Goal: Communication & Community: Answer question/provide support

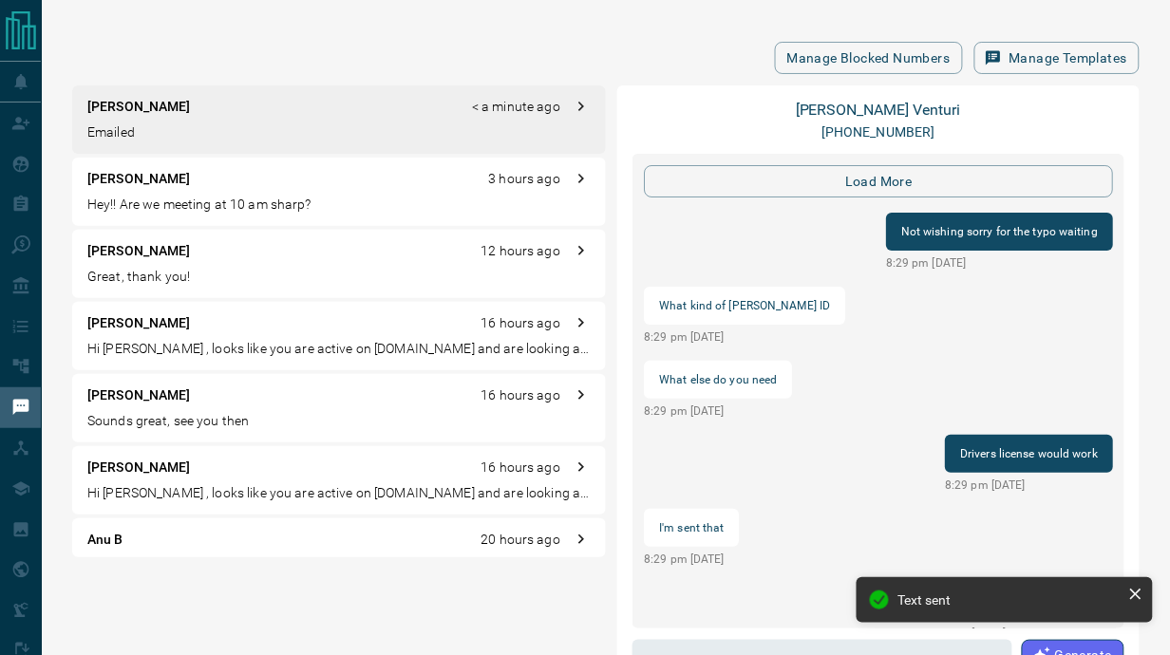
scroll to position [1893, 0]
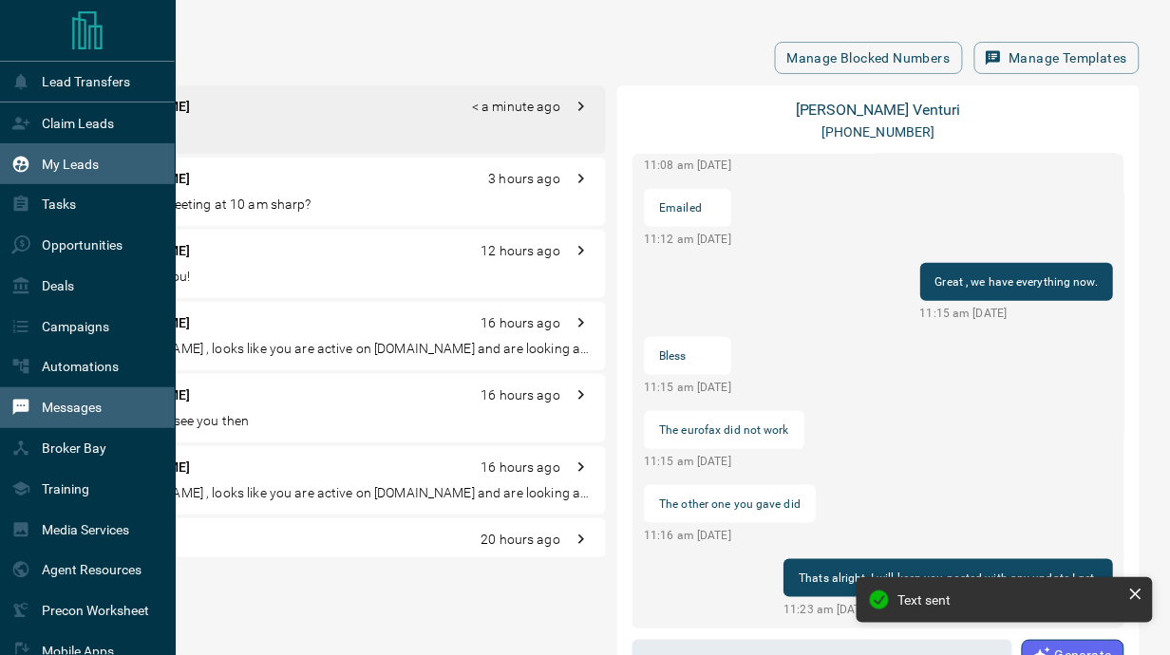
click at [35, 161] on div "My Leads" at bounding box center [54, 163] width 87 height 31
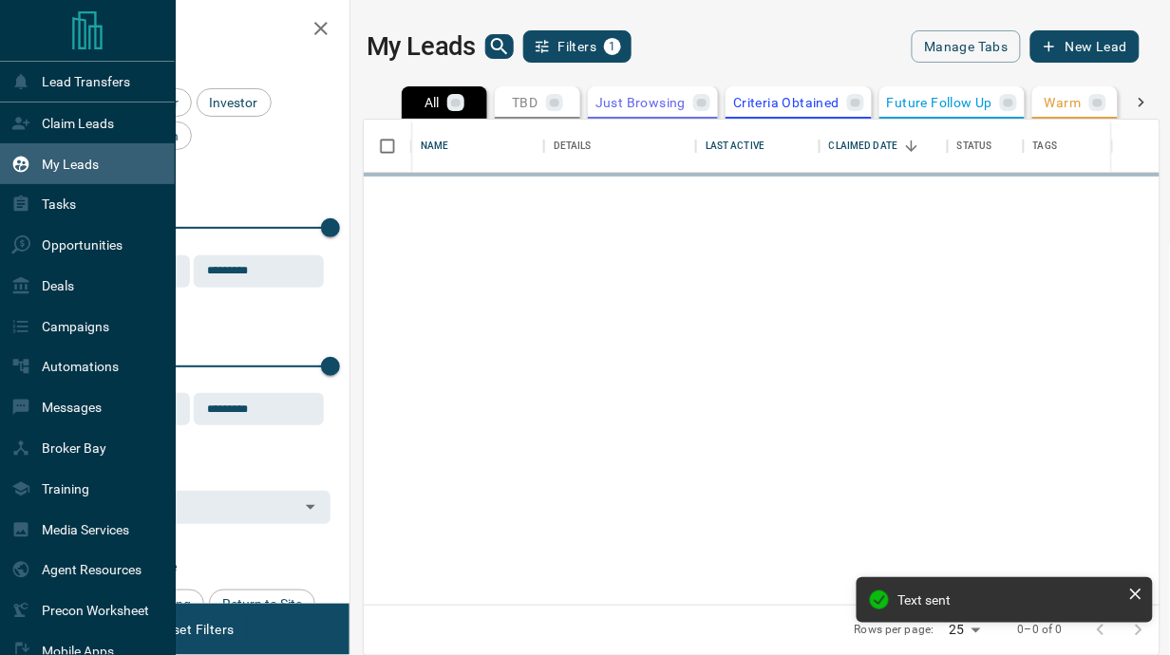
scroll to position [472, 784]
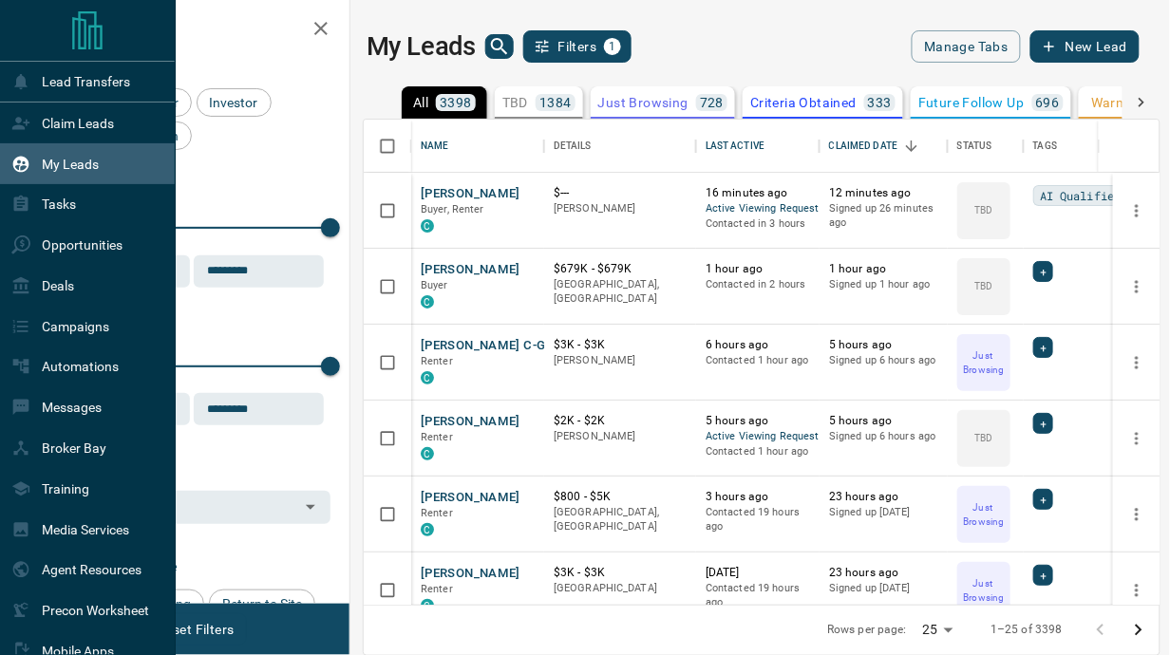
click at [35, 161] on div "My Leads" at bounding box center [54, 163] width 87 height 31
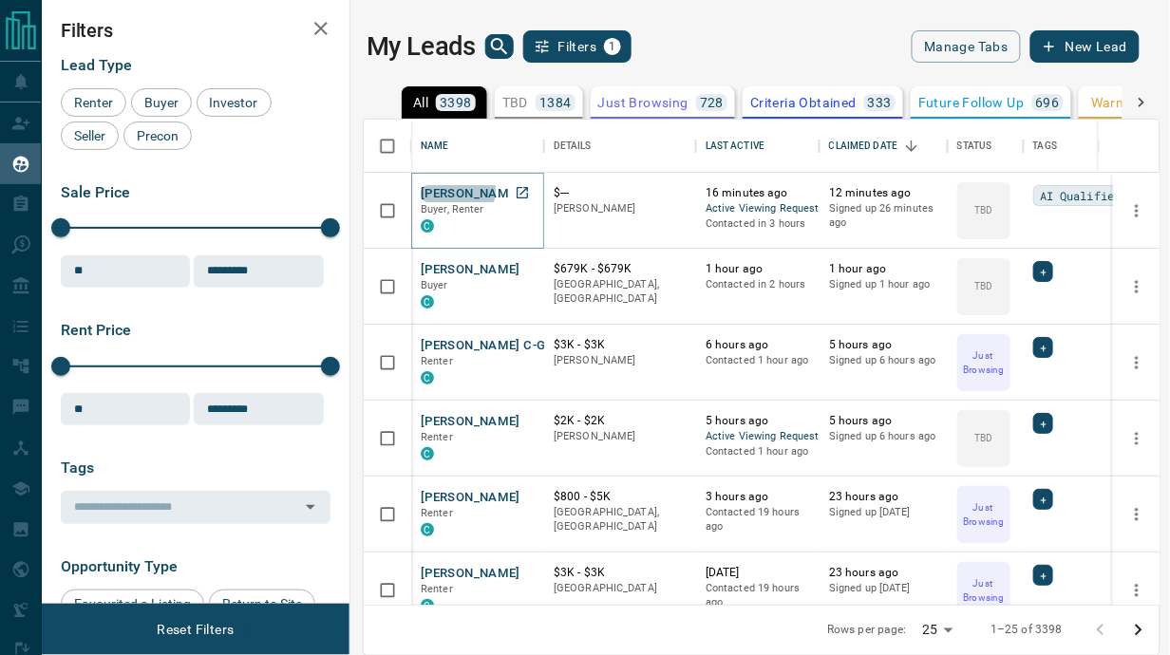
click at [457, 190] on button "[PERSON_NAME]" at bounding box center [471, 194] width 100 height 18
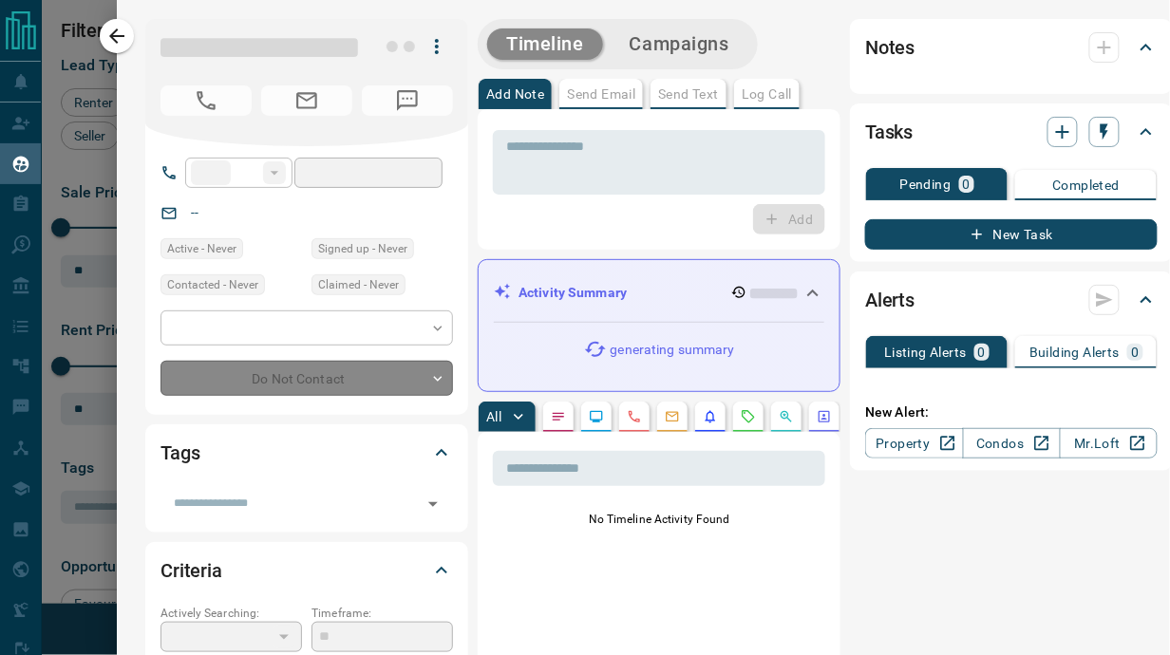
type input "**"
type input "**********"
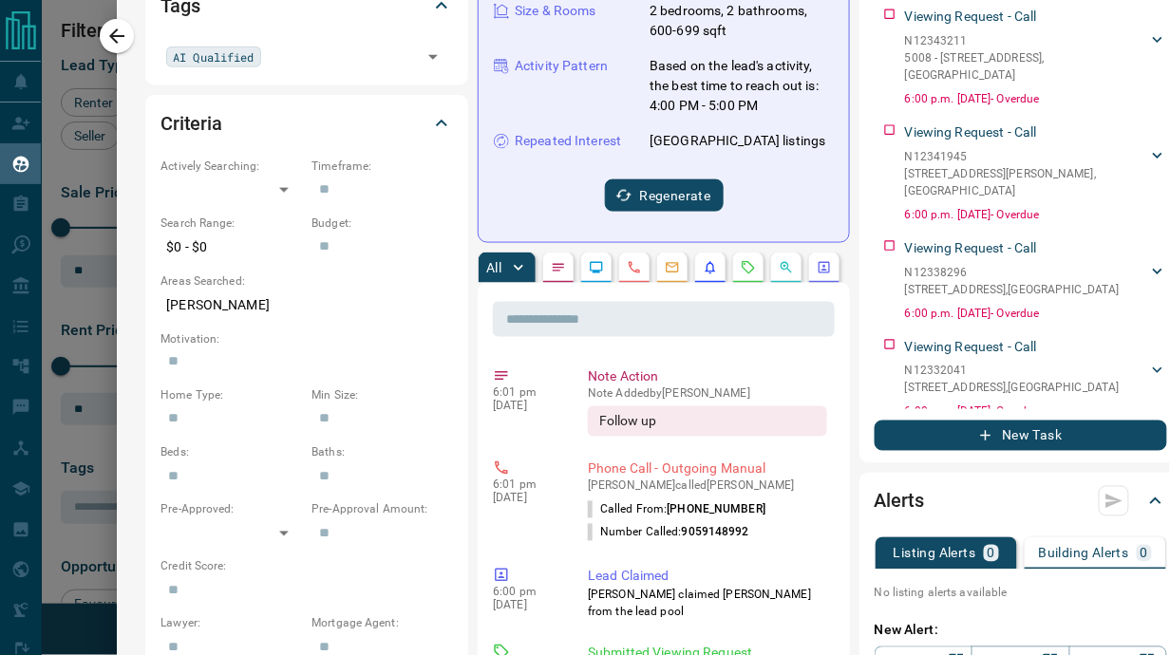
scroll to position [0, 0]
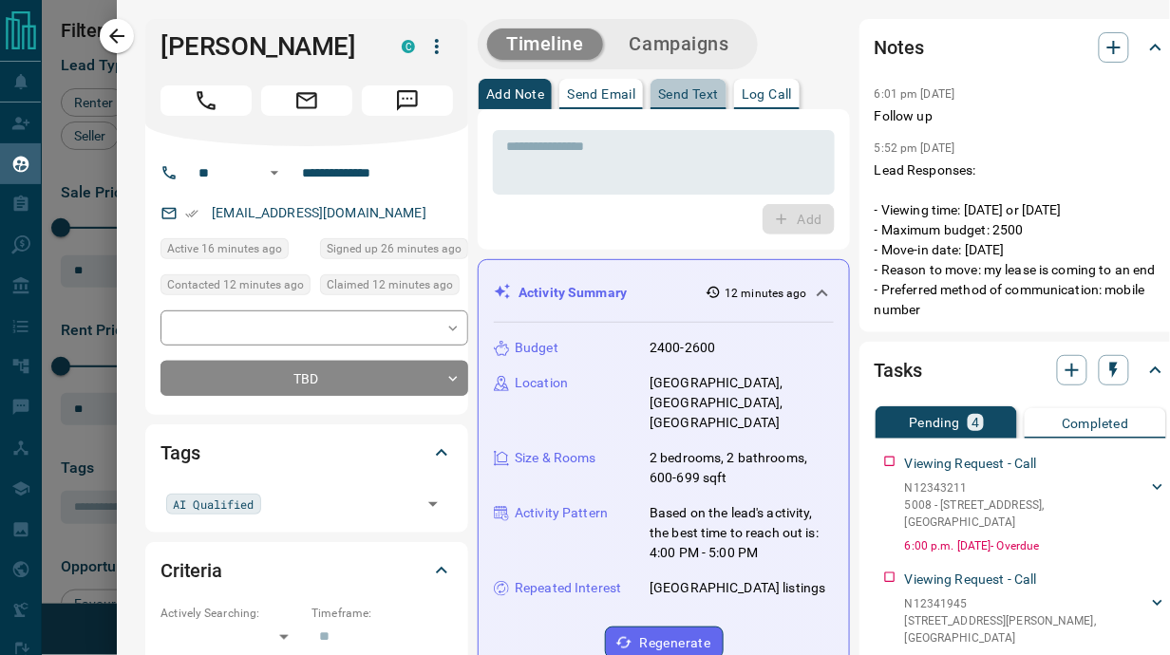
click at [688, 88] on p "Send Text" at bounding box center [688, 93] width 61 height 13
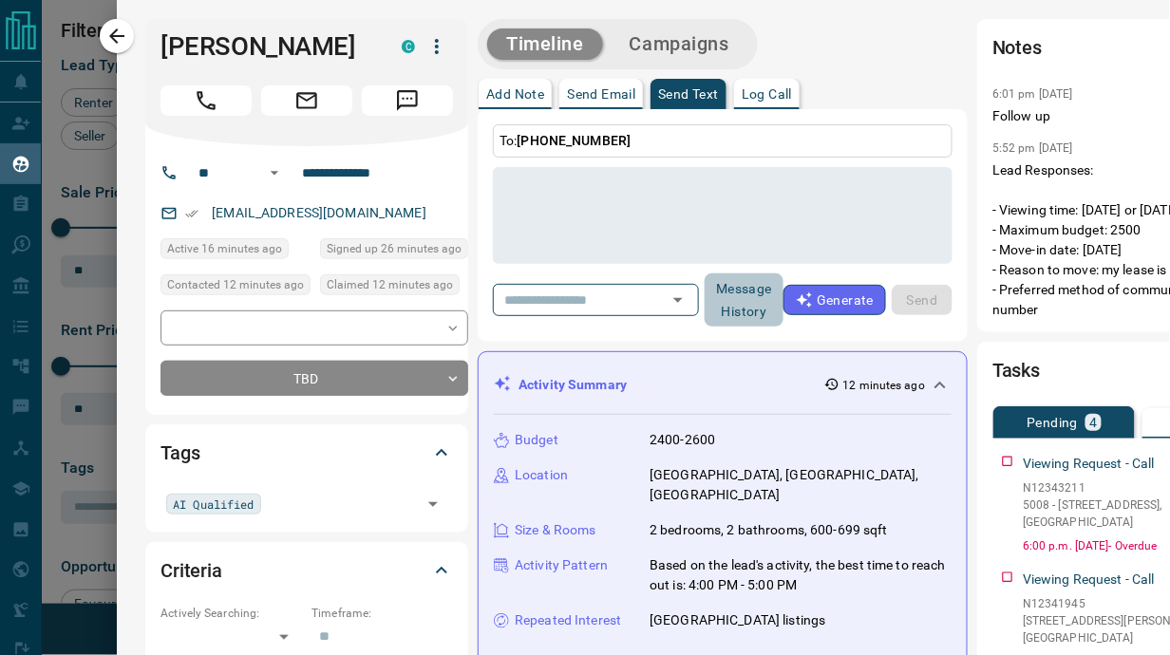
click at [724, 300] on button "Message History" at bounding box center [744, 300] width 79 height 53
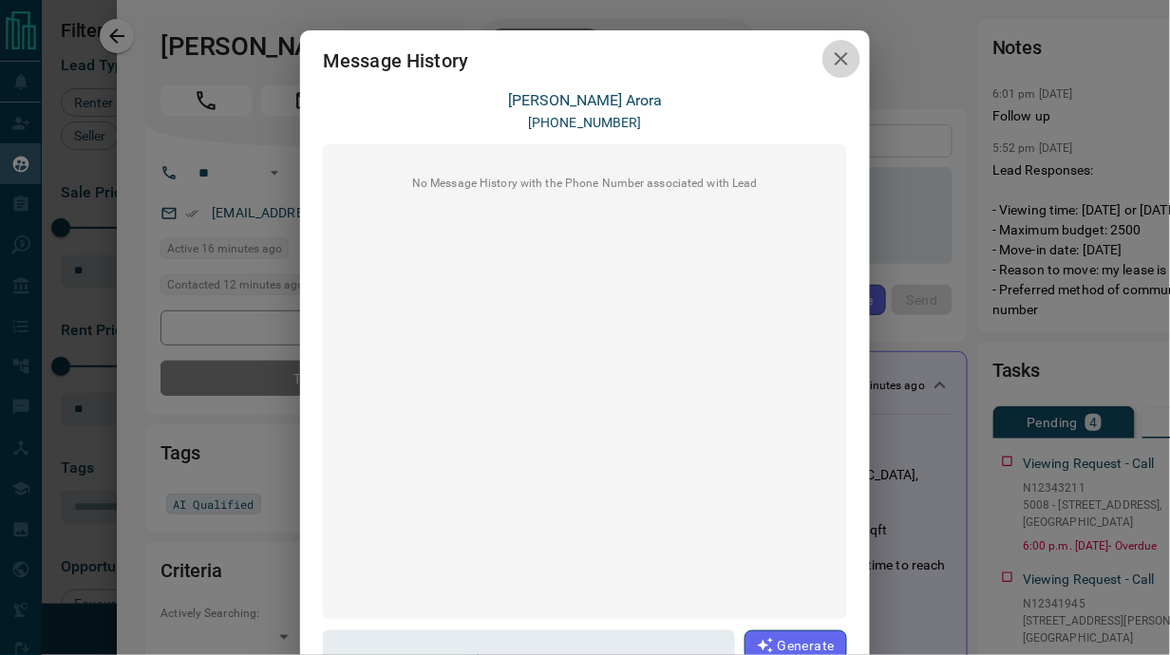
click at [844, 56] on icon "button" at bounding box center [841, 58] width 23 height 23
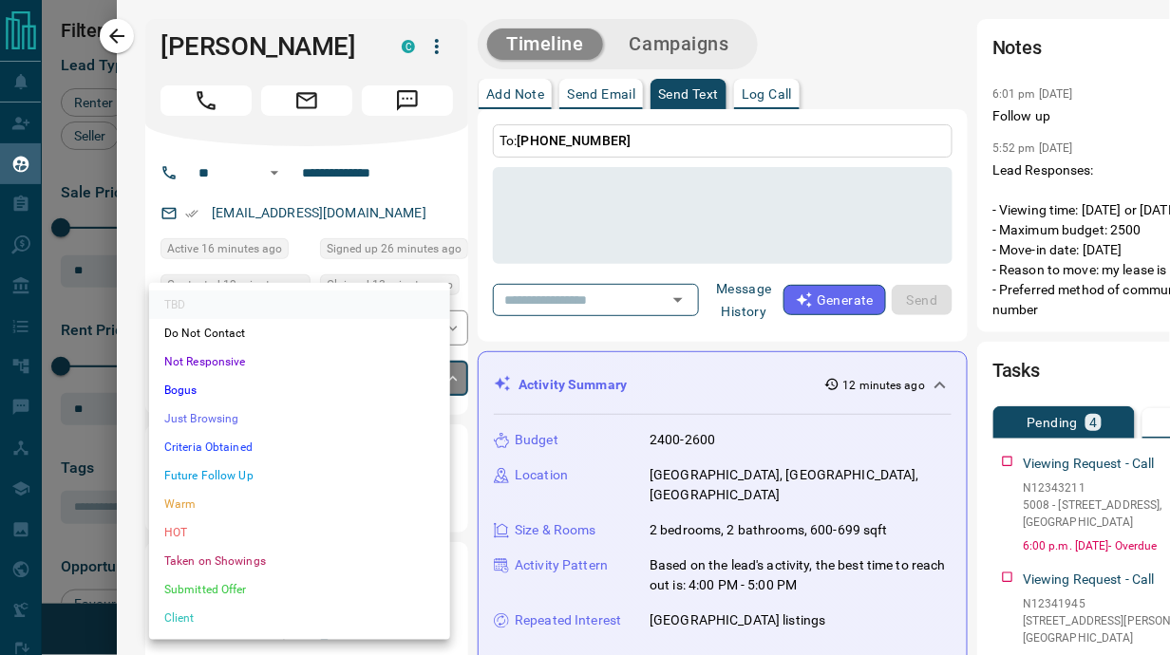
click at [346, 387] on body "Lead Transfers Claim Leads My Leads Tasks Opportunities Deals Campaigns Automat…" at bounding box center [585, 327] width 1170 height 654
click at [204, 419] on li "Just Browsing" at bounding box center [299, 419] width 301 height 28
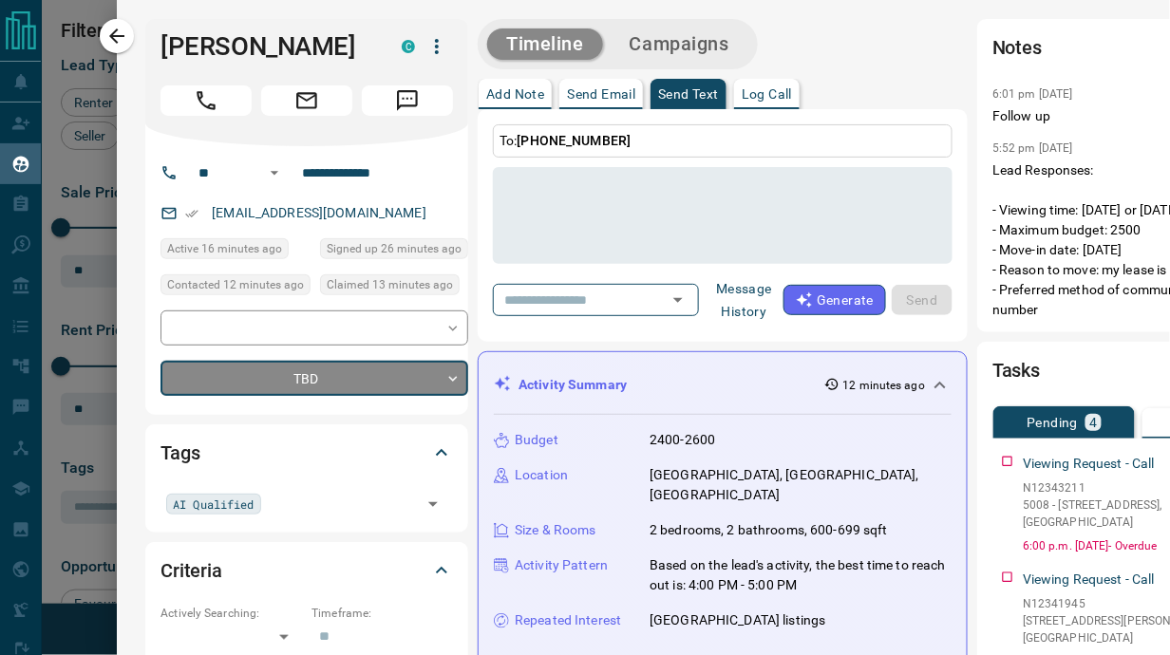
type input "*"
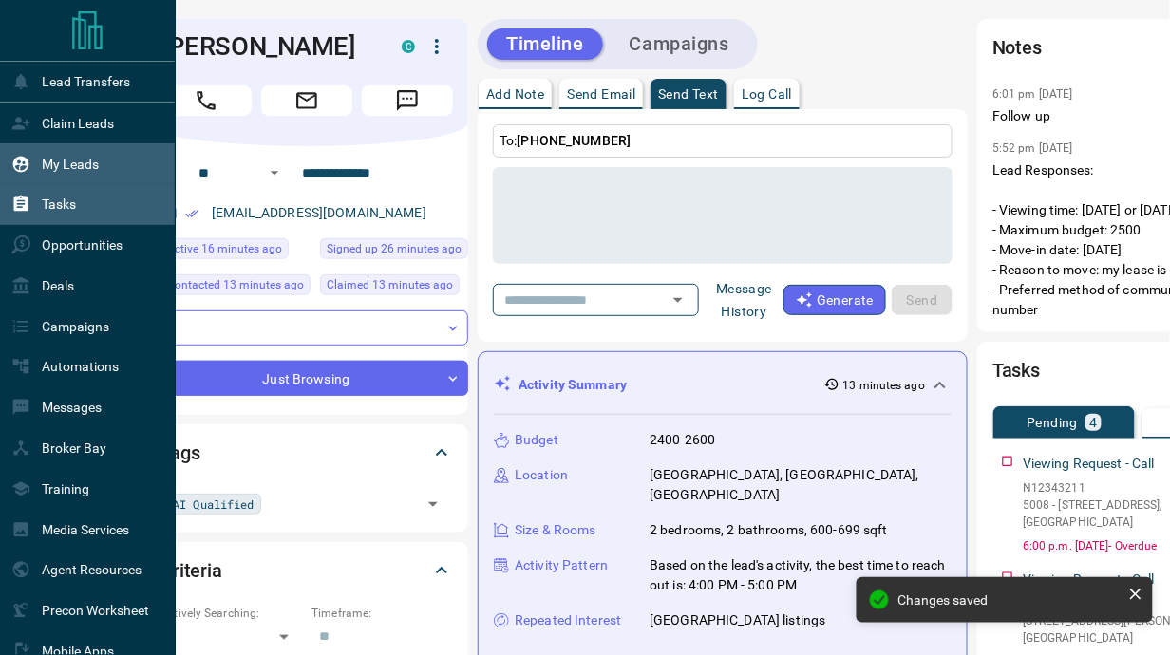
click at [26, 202] on icon at bounding box center [21, 204] width 14 height 16
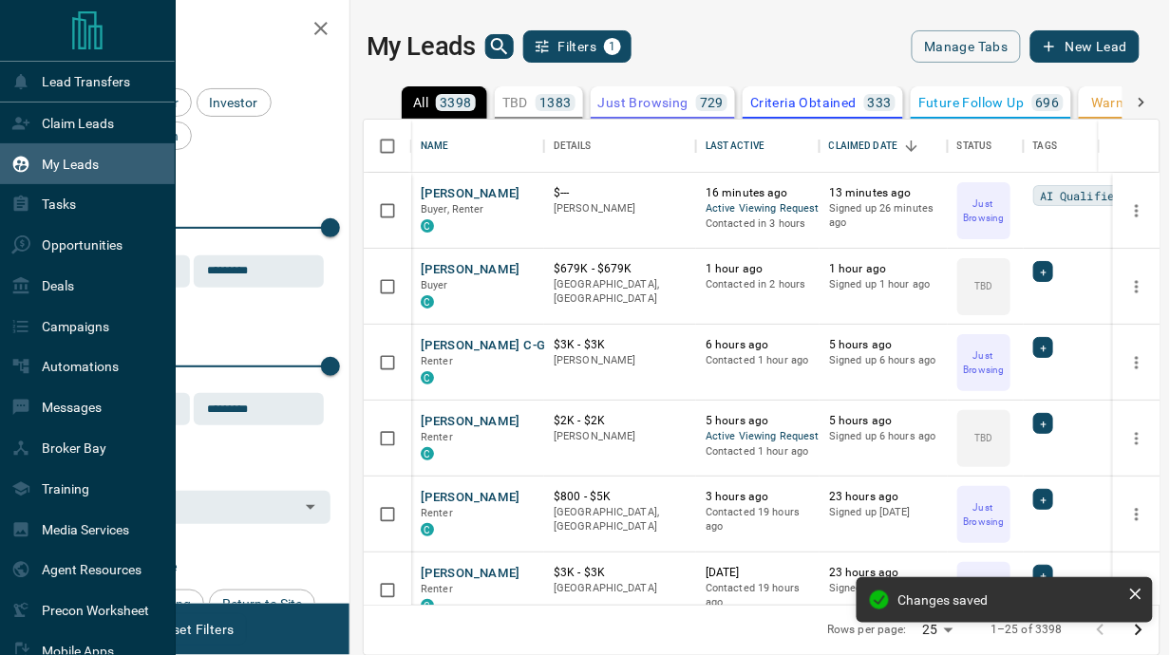
click at [84, 160] on p "My Leads" at bounding box center [70, 164] width 57 height 15
click at [121, 115] on div "Claim Leads" at bounding box center [88, 123] width 176 height 41
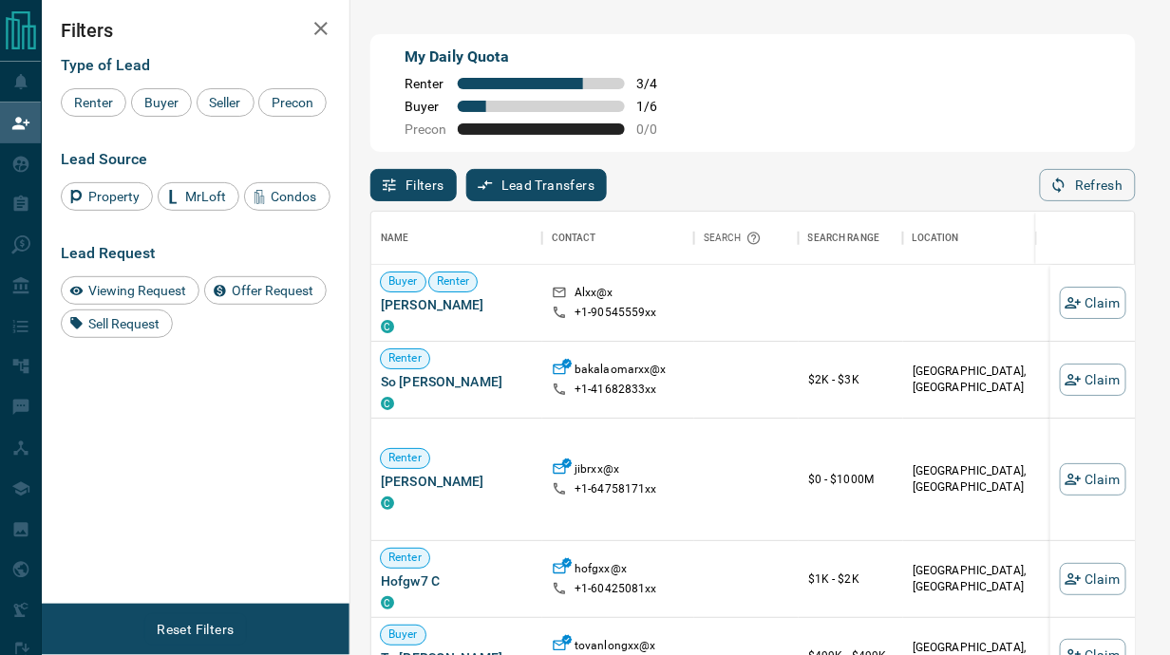
scroll to position [321, 0]
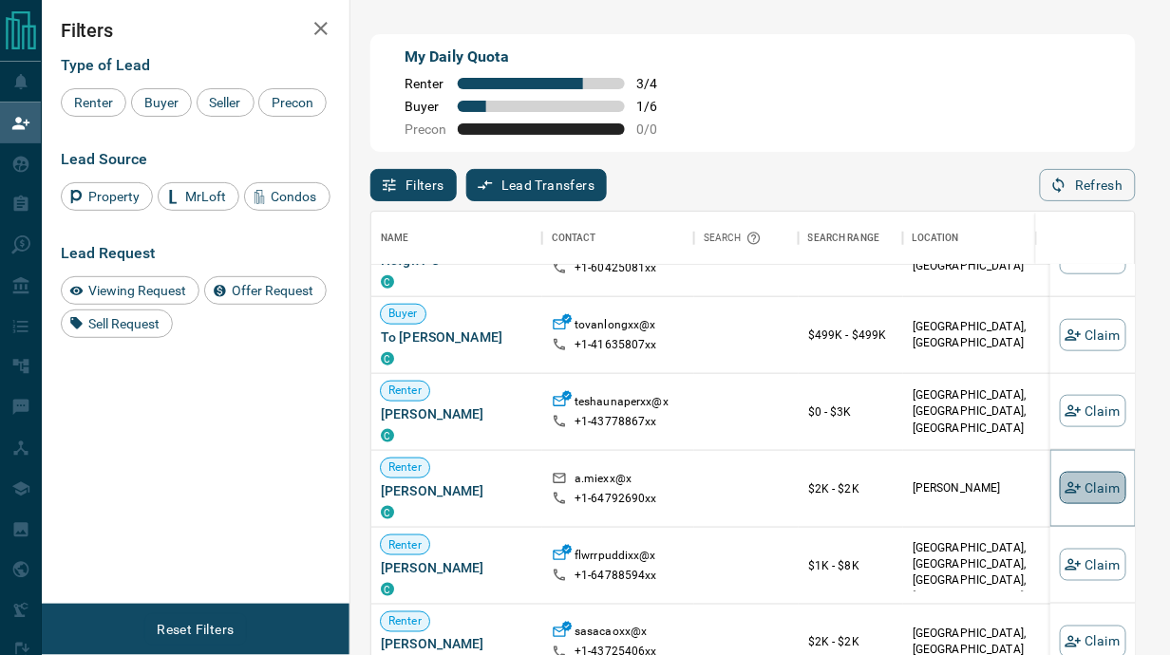
click at [1085, 497] on button "Claim" at bounding box center [1093, 488] width 66 height 32
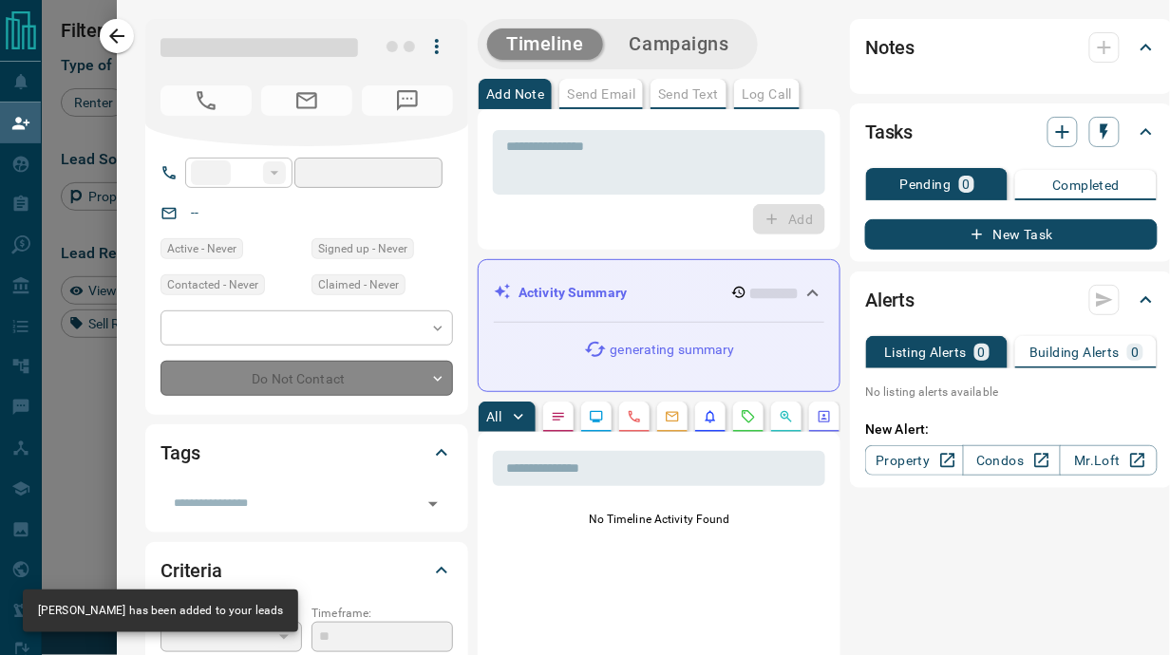
type input "**"
type input "**********"
type input "**"
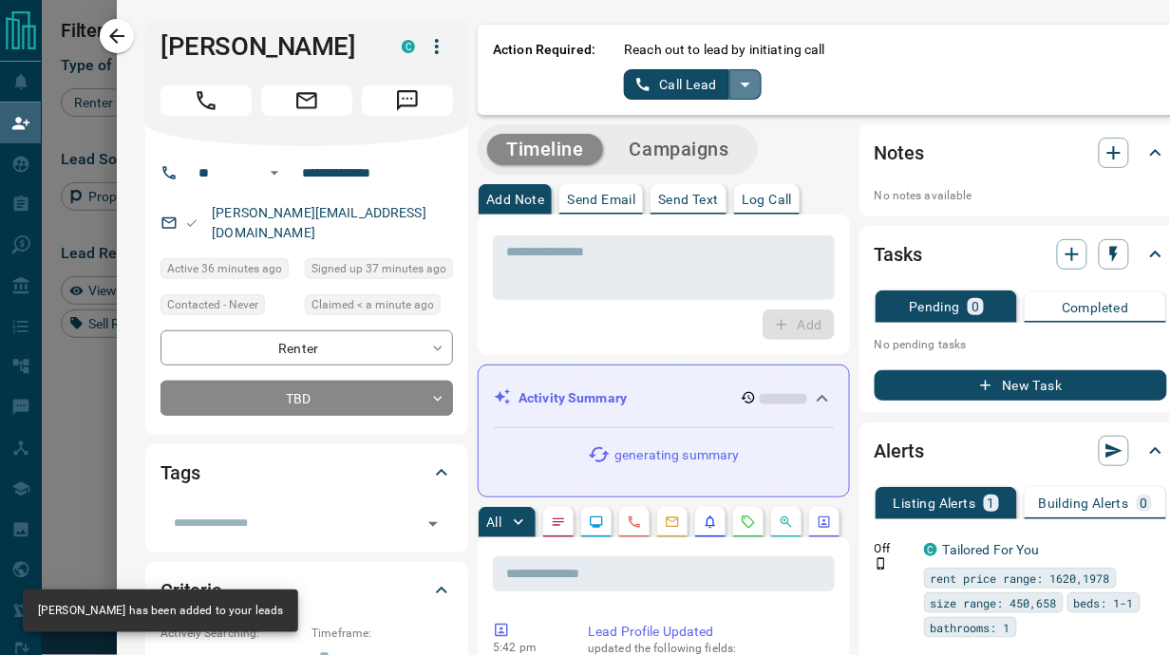
click at [739, 79] on icon "split button" at bounding box center [745, 84] width 23 height 23
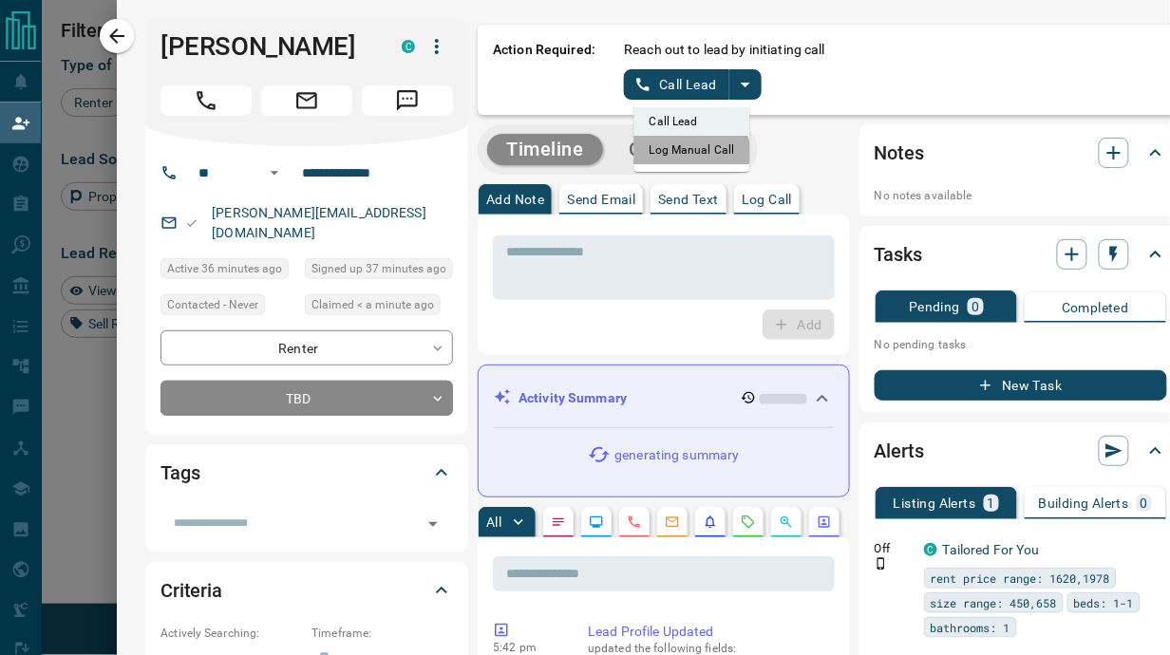
click at [673, 154] on li "Log Manual Call" at bounding box center [692, 150] width 116 height 28
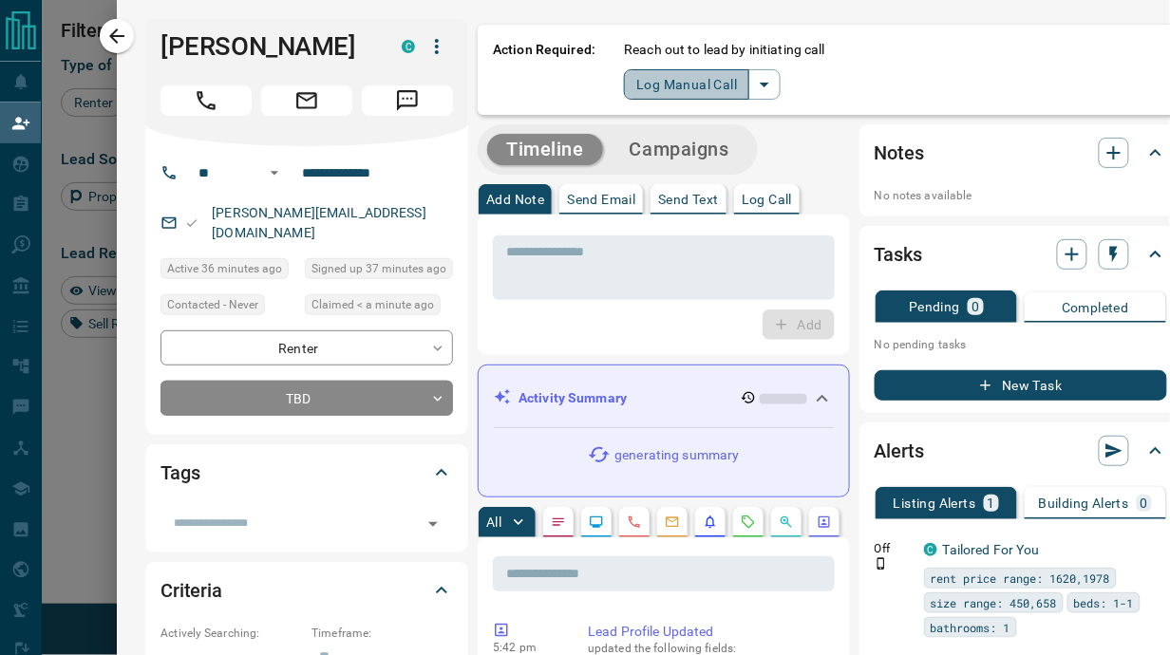
click at [639, 84] on button "Log Manual Call" at bounding box center [686, 84] width 125 height 30
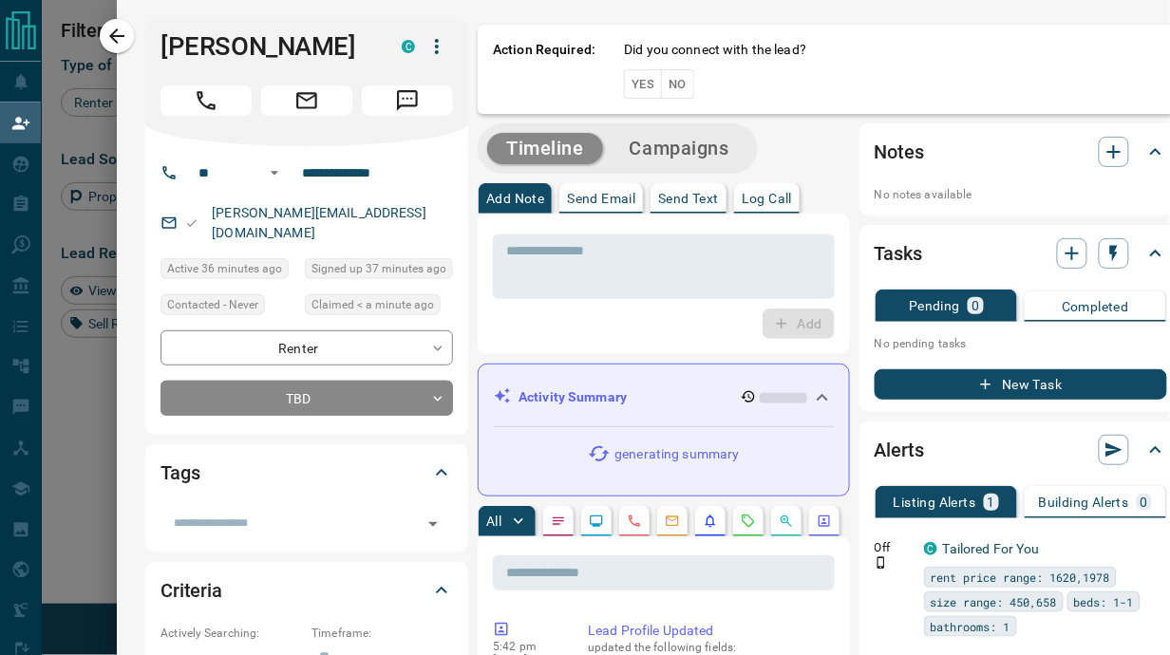
click at [636, 81] on button "Yes" at bounding box center [643, 83] width 38 height 29
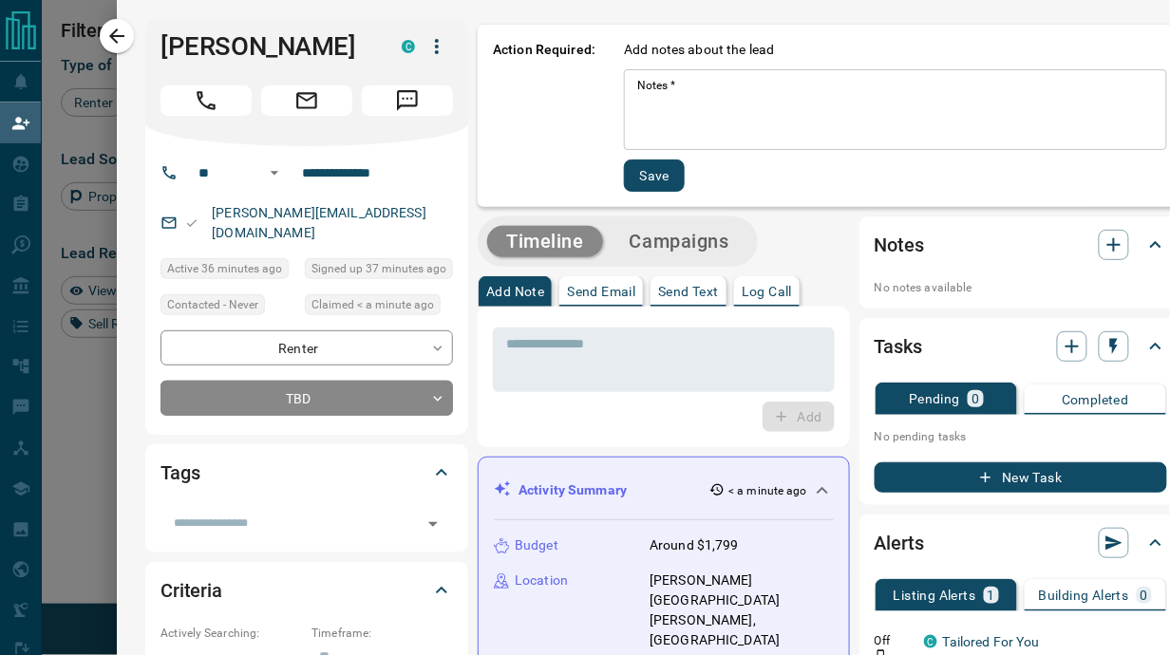
scroll to position [0, 0]
click at [434, 47] on icon "button" at bounding box center [437, 46] width 23 height 23
click at [384, 106] on li "Reallocate" at bounding box center [387, 113] width 112 height 28
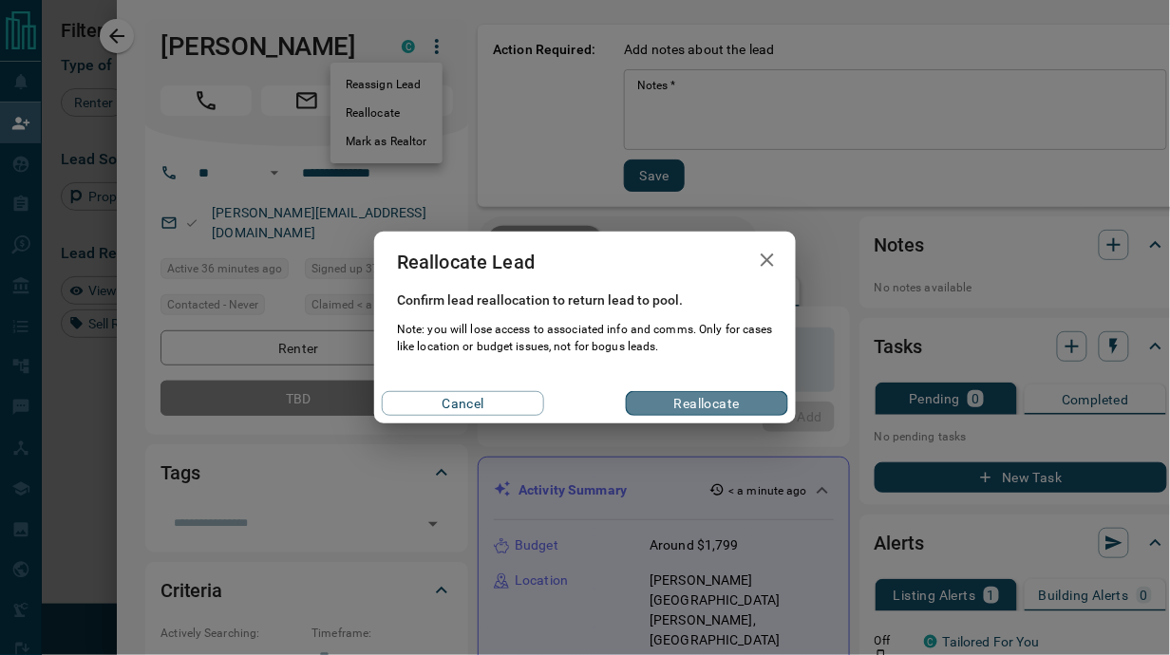
click at [673, 403] on button "Reallocate" at bounding box center [707, 403] width 162 height 25
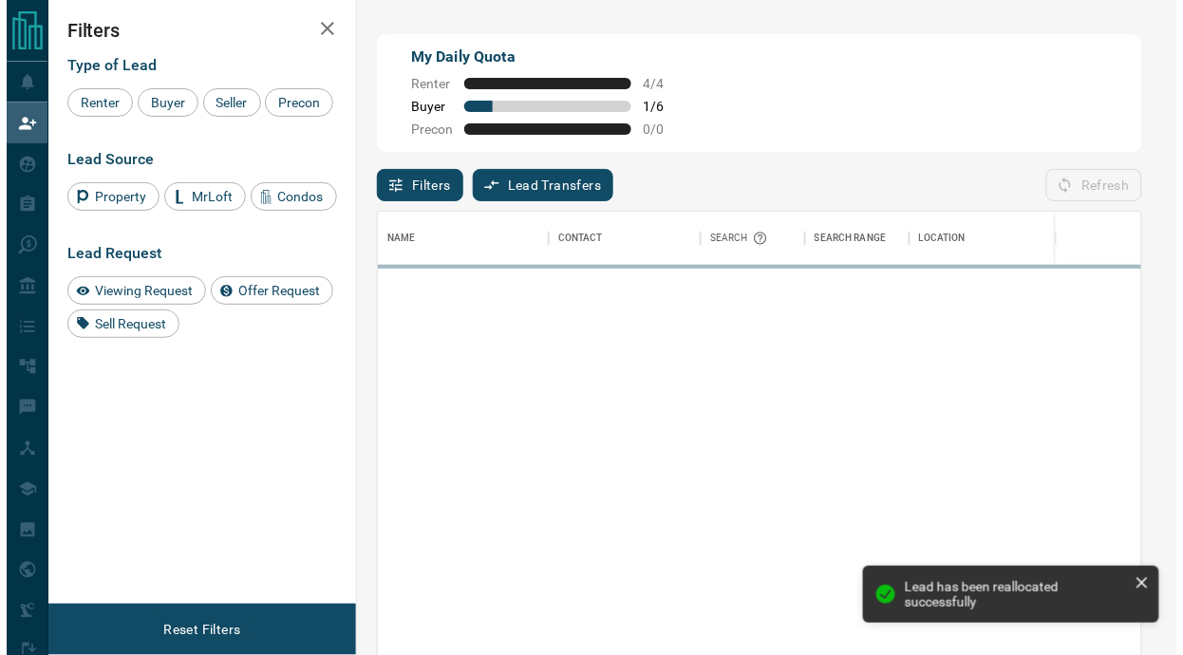
scroll to position [481, 751]
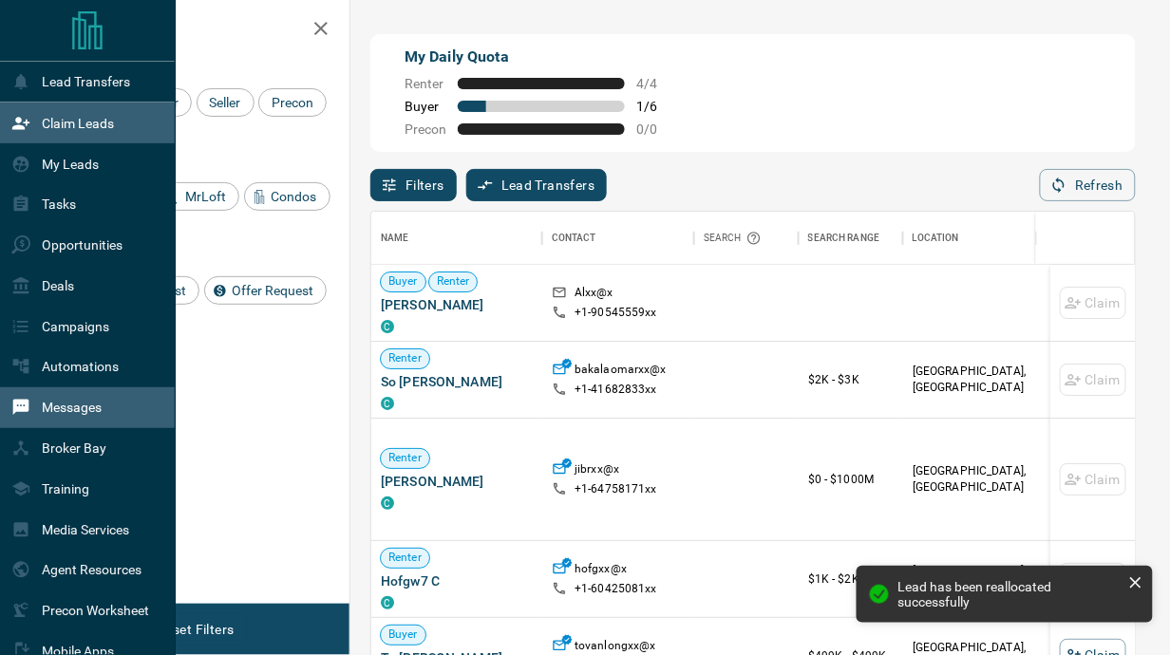
click at [45, 407] on p "Messages" at bounding box center [72, 407] width 60 height 15
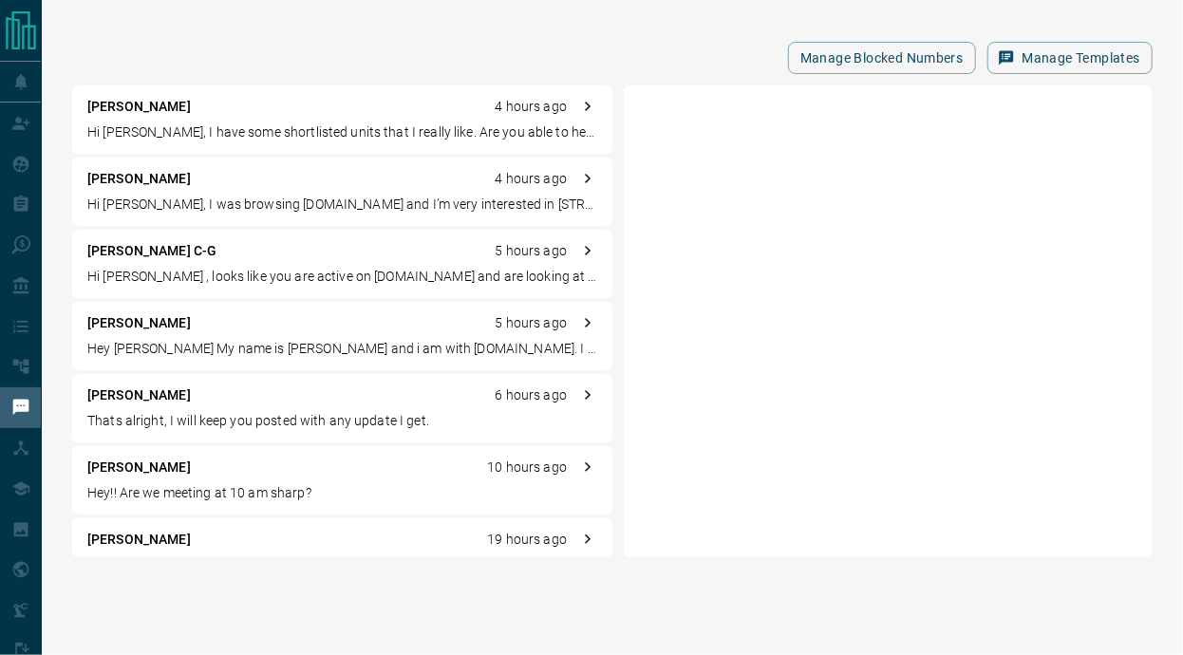
click at [298, 133] on p "Hi [PERSON_NAME], I have some shortlisted units that I really like. Are you abl…" at bounding box center [342, 133] width 510 height 20
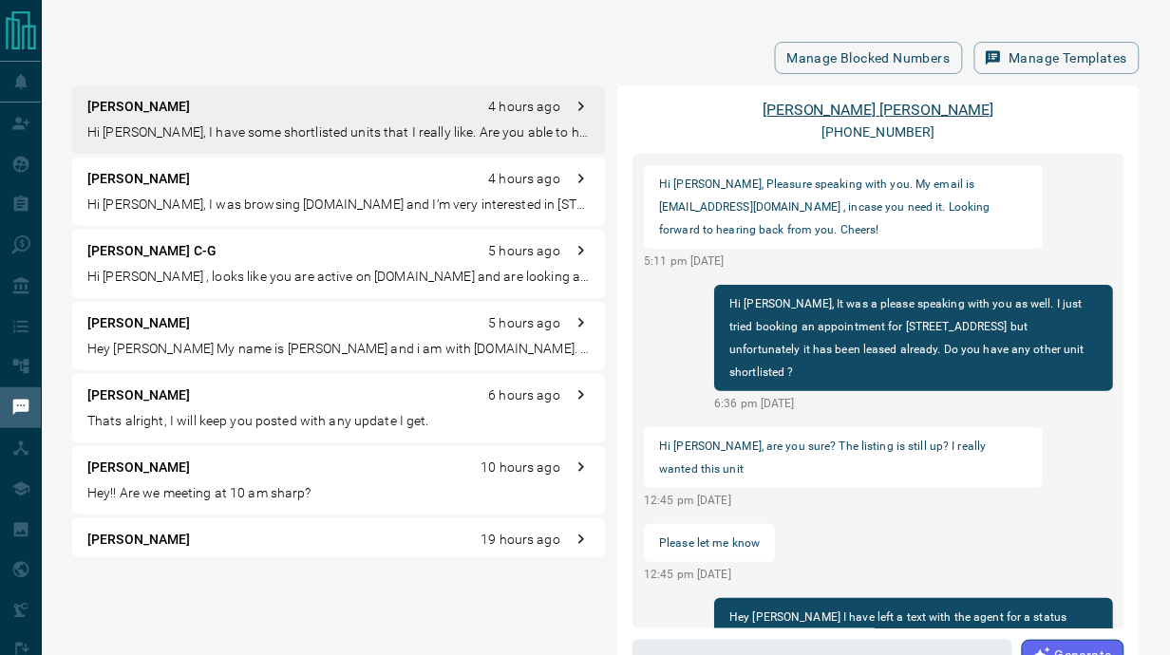
click at [888, 109] on link "[PERSON_NAME]" at bounding box center [879, 110] width 232 height 18
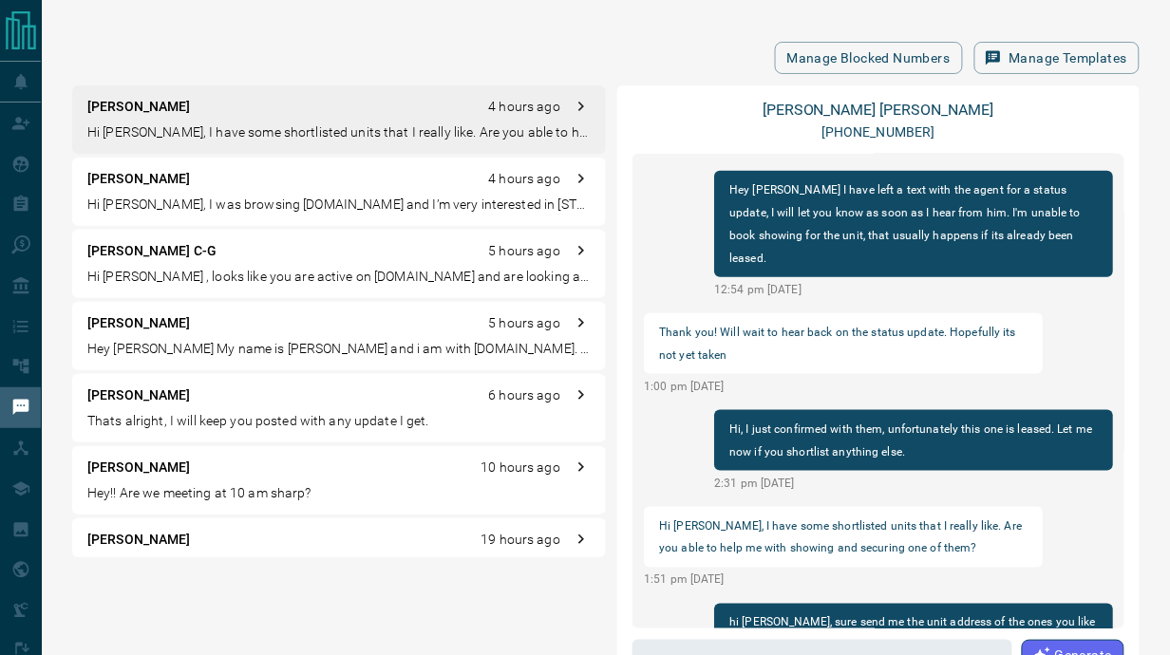
click at [190, 189] on div "[PERSON_NAME] 4 hours ago Hi [PERSON_NAME], I was browsing [DOMAIN_NAME] and I’…" at bounding box center [339, 192] width 534 height 68
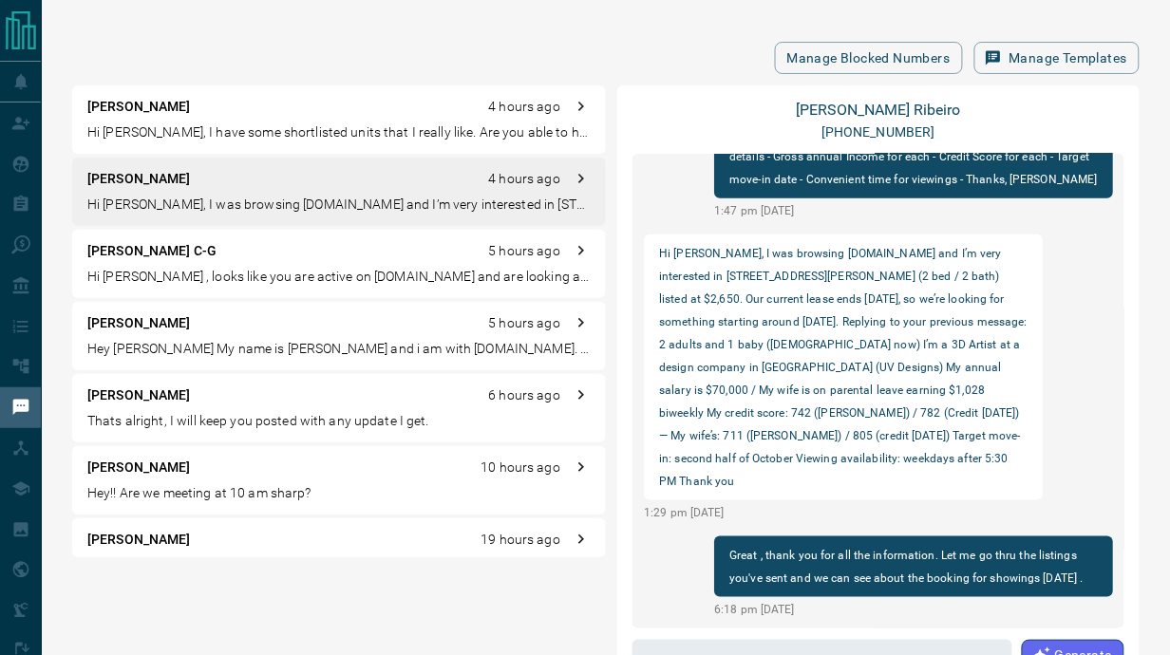
scroll to position [168, 0]
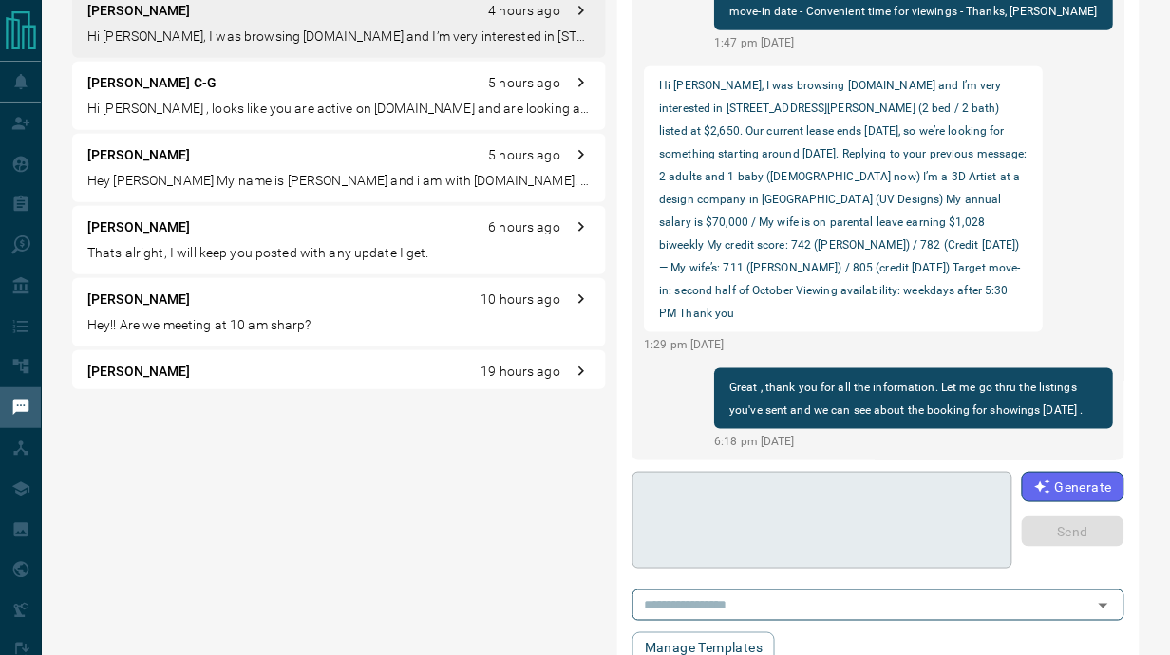
click at [738, 518] on textarea at bounding box center [822, 521] width 353 height 81
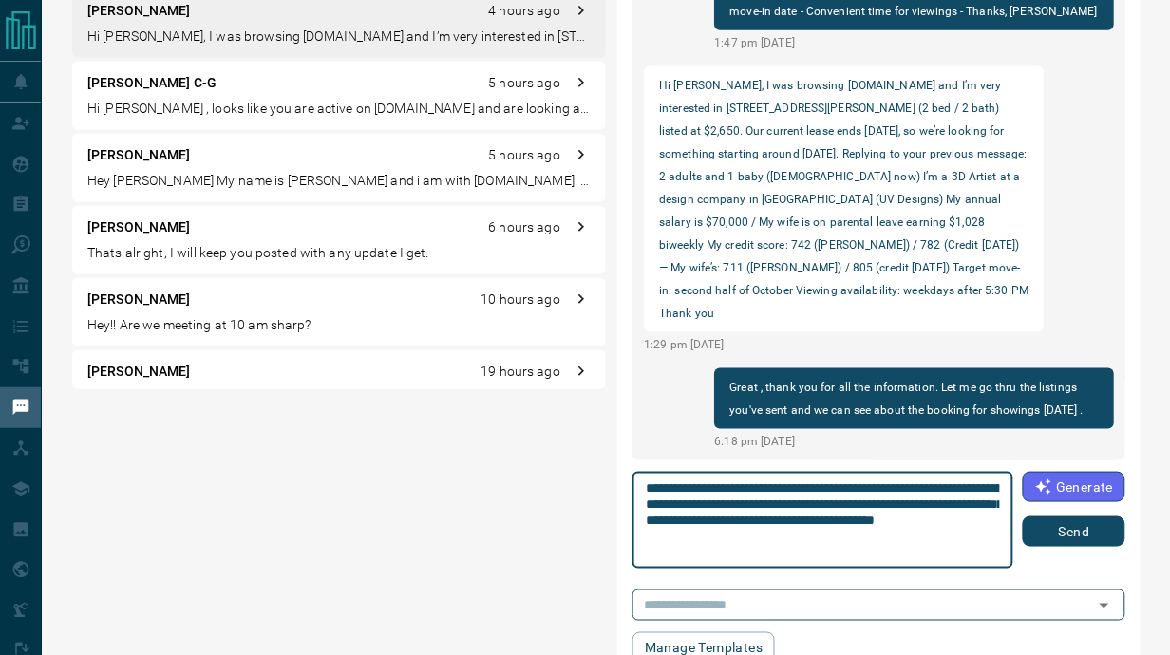
click at [907, 524] on textarea "**********" at bounding box center [823, 521] width 354 height 81
type textarea "**********"
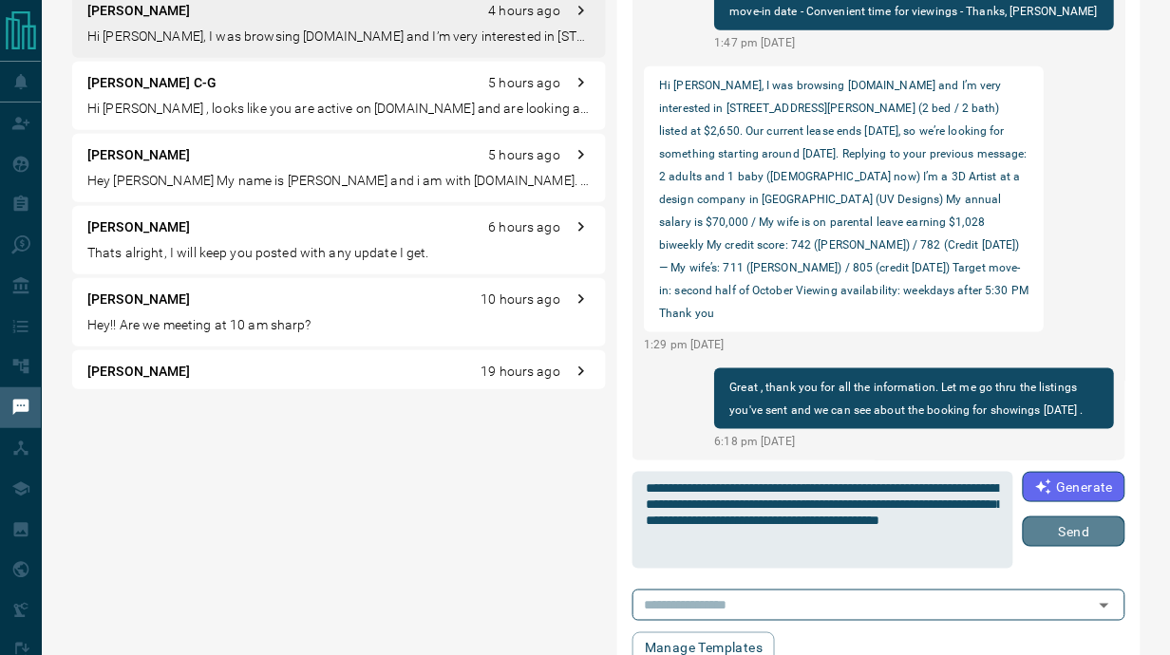
click at [1064, 536] on button "Send" at bounding box center [1074, 532] width 103 height 30
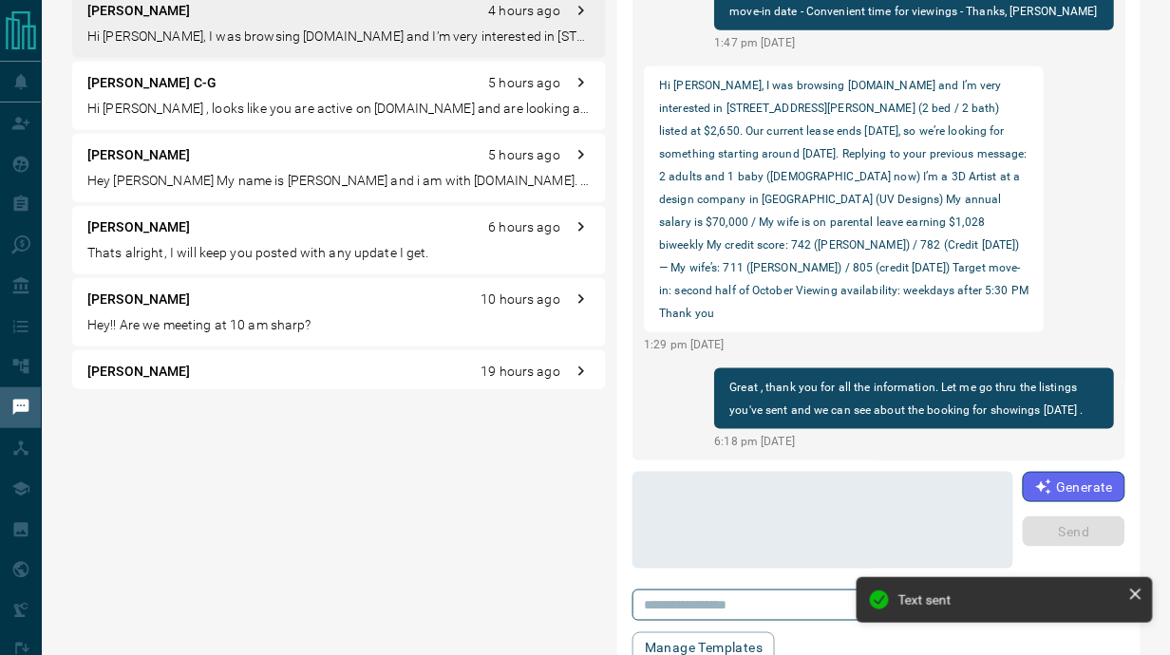
scroll to position [450, 0]
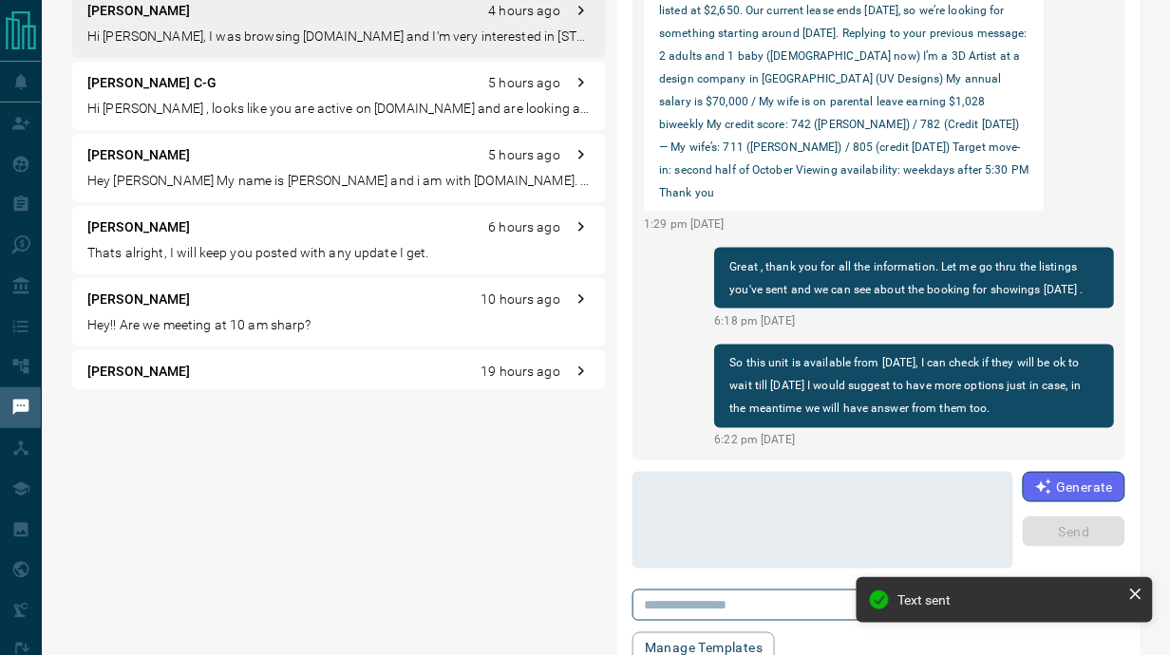
click at [316, 175] on p "Hey [PERSON_NAME] My name is [PERSON_NAME] and i am with [DOMAIN_NAME]. I have …" at bounding box center [338, 181] width 503 height 20
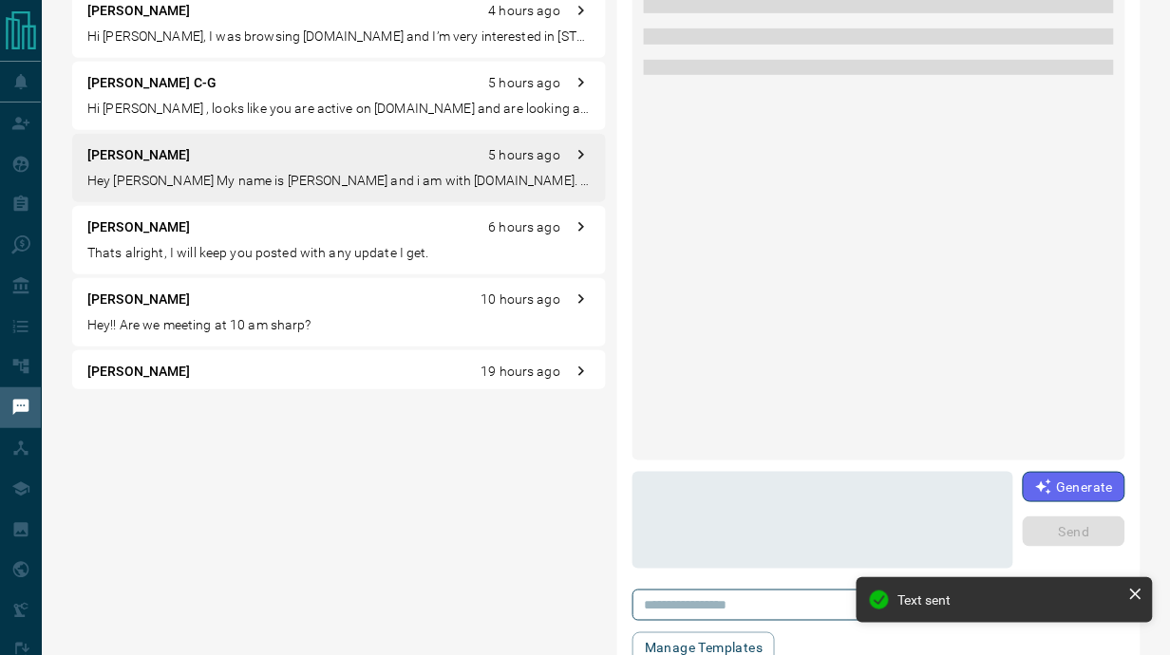
scroll to position [0, 0]
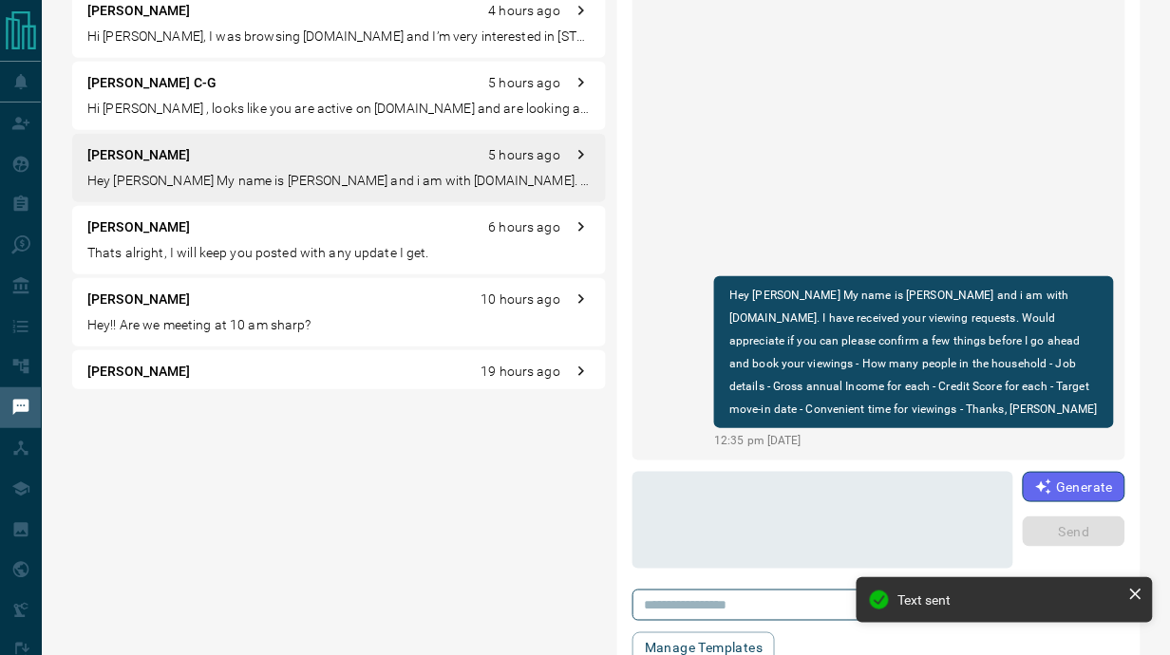
click at [256, 234] on div "[PERSON_NAME] 6 hours ago" at bounding box center [338, 228] width 503 height 20
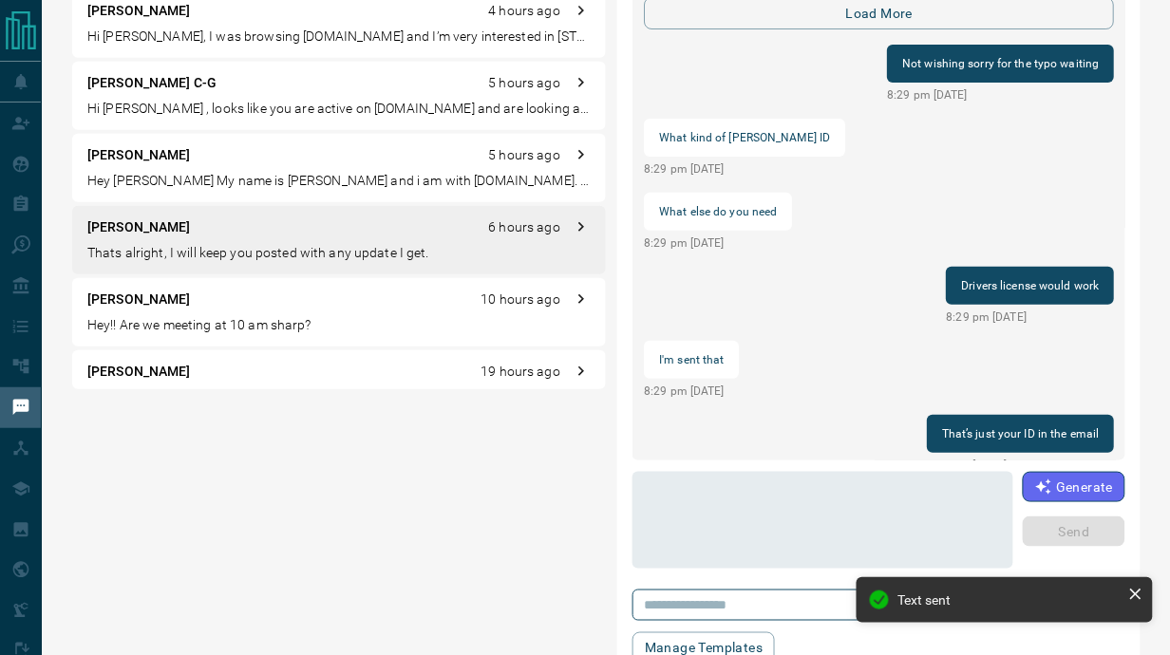
scroll to position [1893, 0]
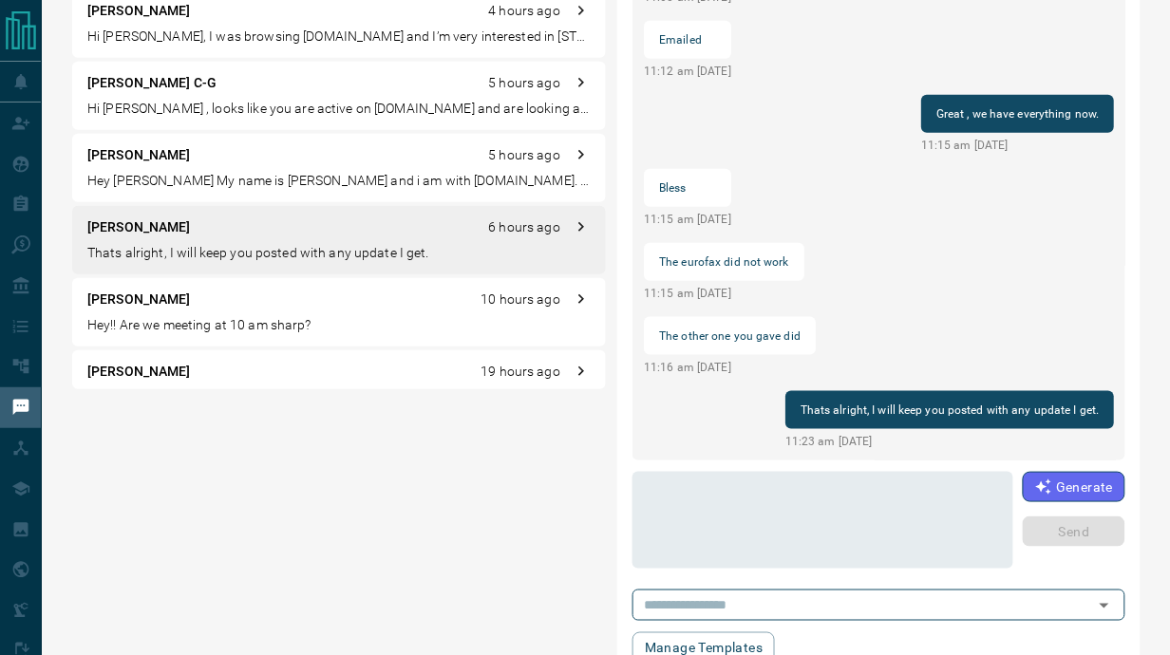
click at [173, 371] on div "[PERSON_NAME] 19 hours ago" at bounding box center [338, 372] width 503 height 20
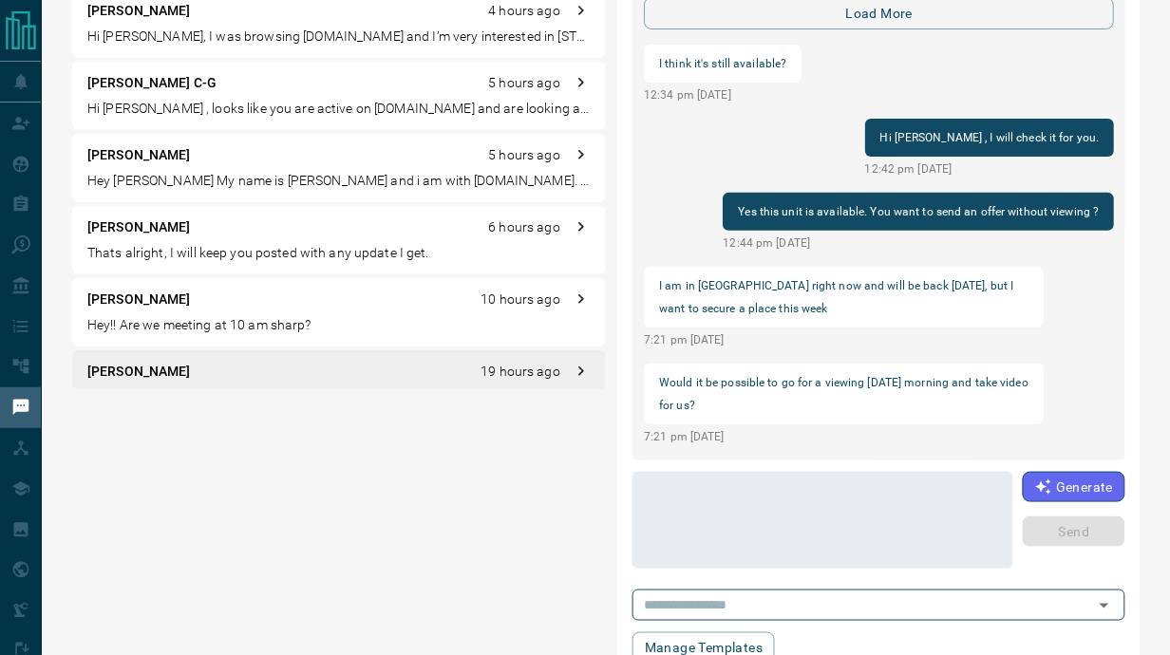
scroll to position [2007, 0]
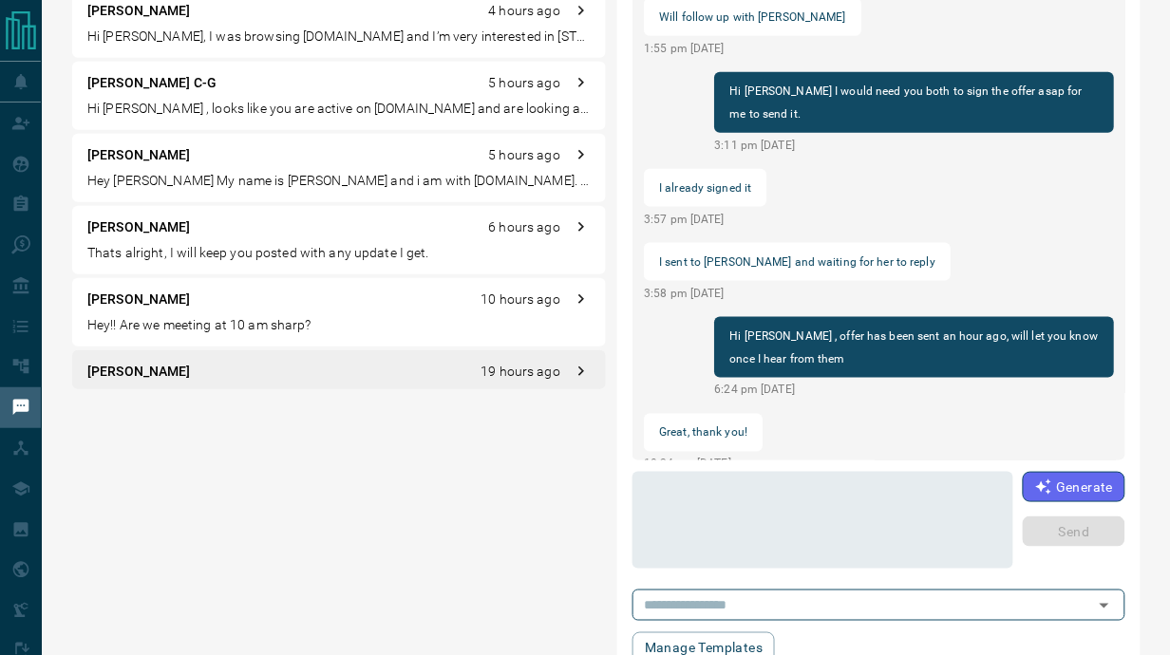
click at [179, 322] on p "Hey!! Are we meeting at 10 am sharp?" at bounding box center [338, 325] width 503 height 20
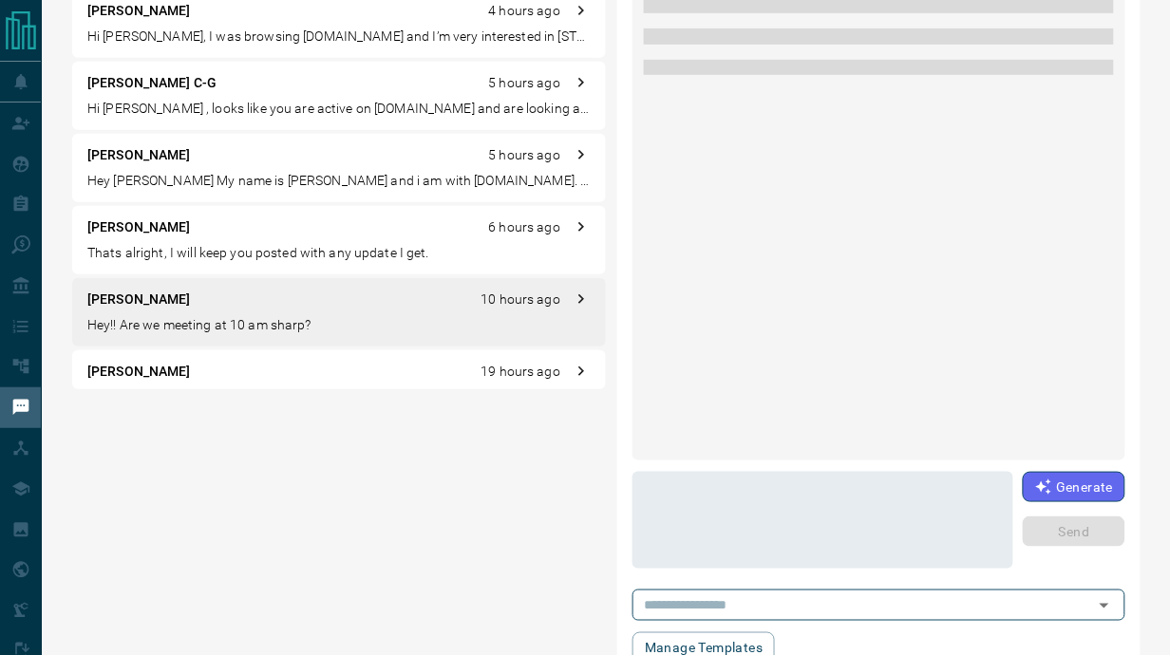
scroll to position [1906, 0]
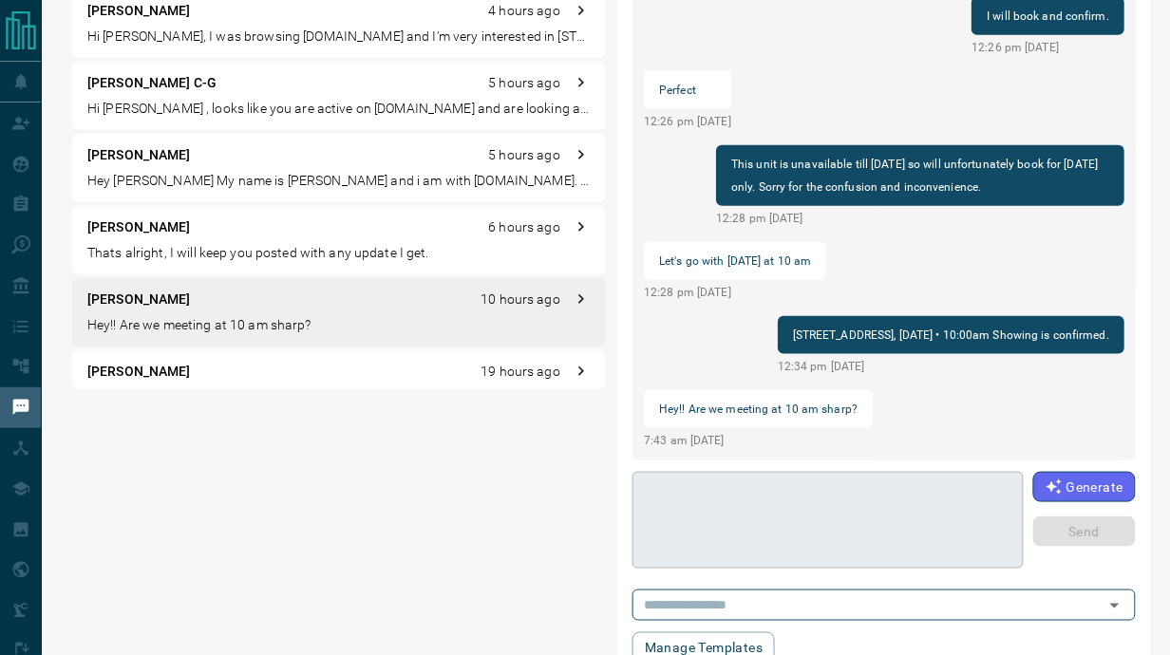
click at [728, 523] on textarea at bounding box center [829, 521] width 366 height 81
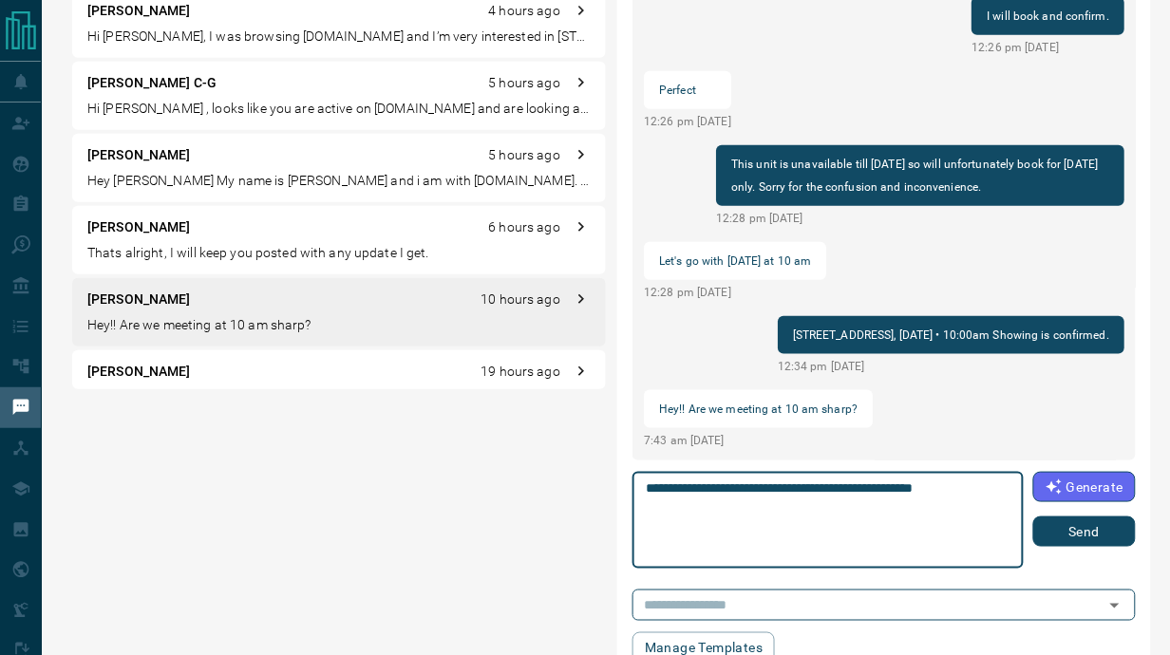
click at [923, 484] on textarea "**********" at bounding box center [829, 521] width 366 height 81
type textarea "**********"
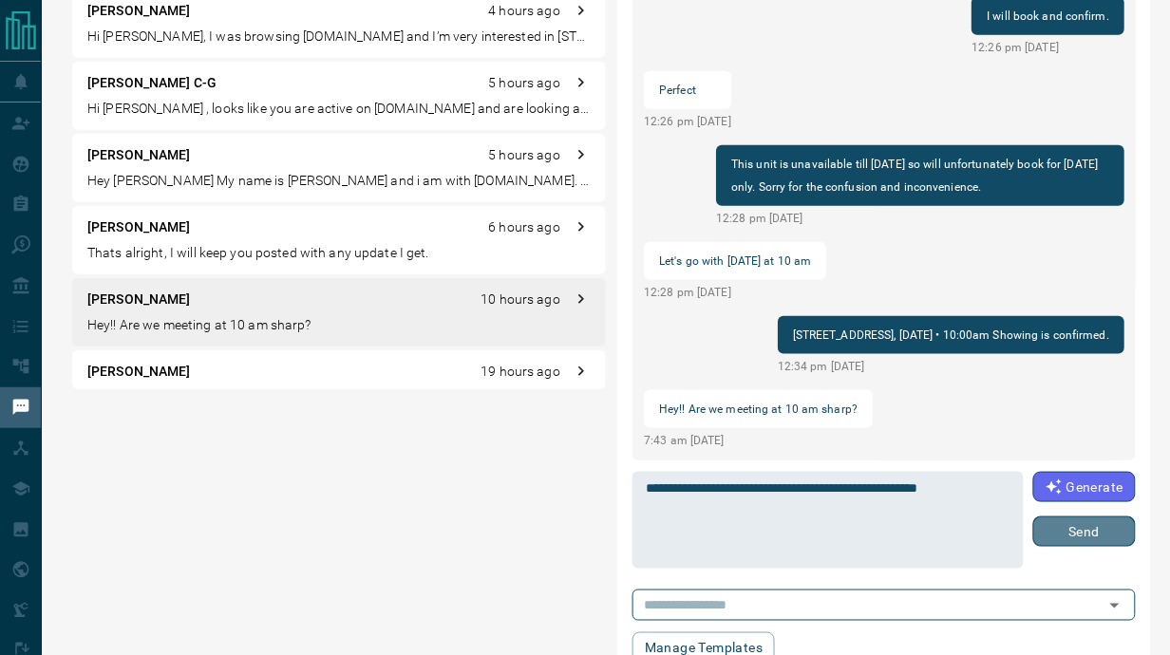
click at [1080, 530] on button "Send" at bounding box center [1084, 532] width 103 height 30
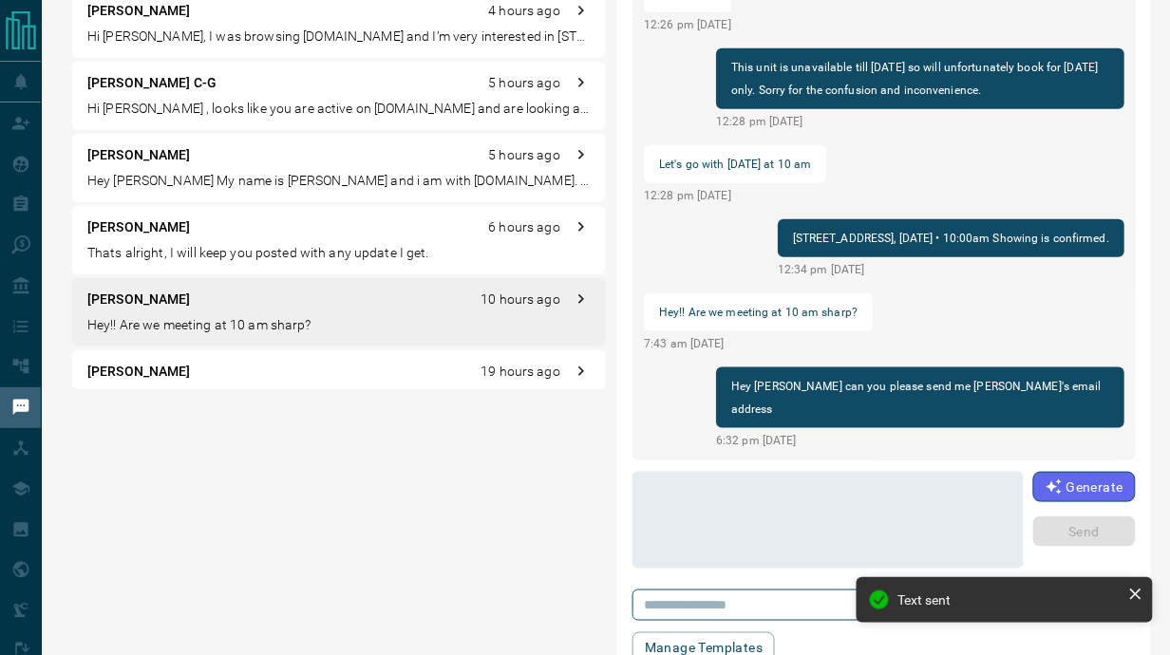
scroll to position [0, 0]
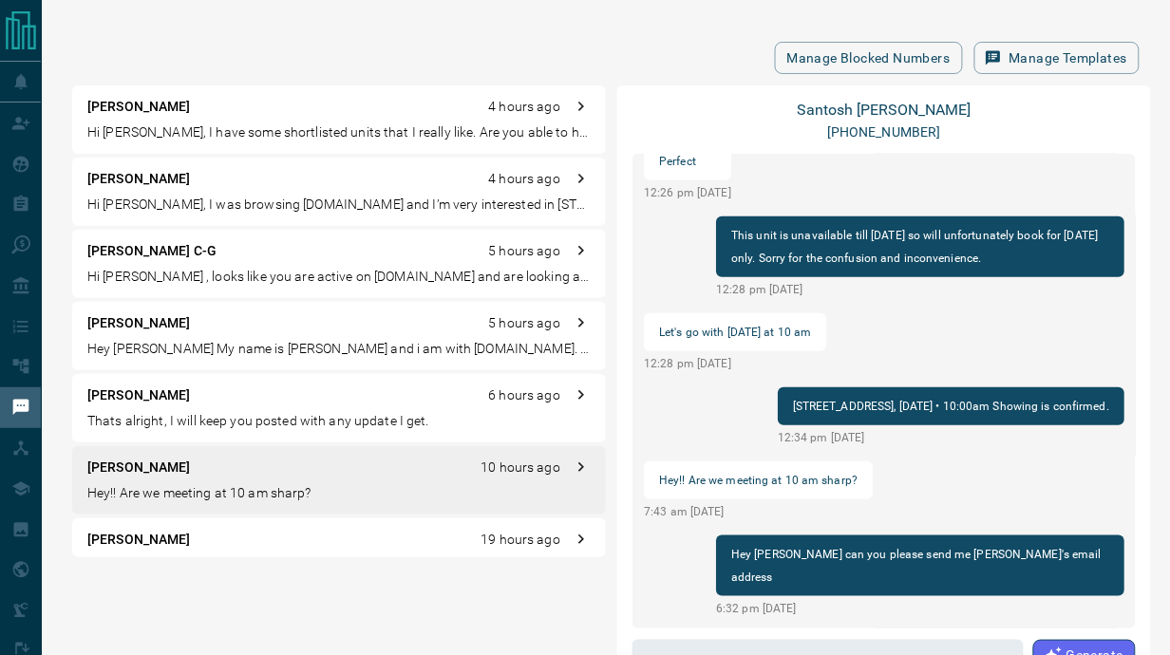
click at [312, 123] on p "Hi [PERSON_NAME], I have some shortlisted units that I really like. Are you abl…" at bounding box center [338, 133] width 503 height 20
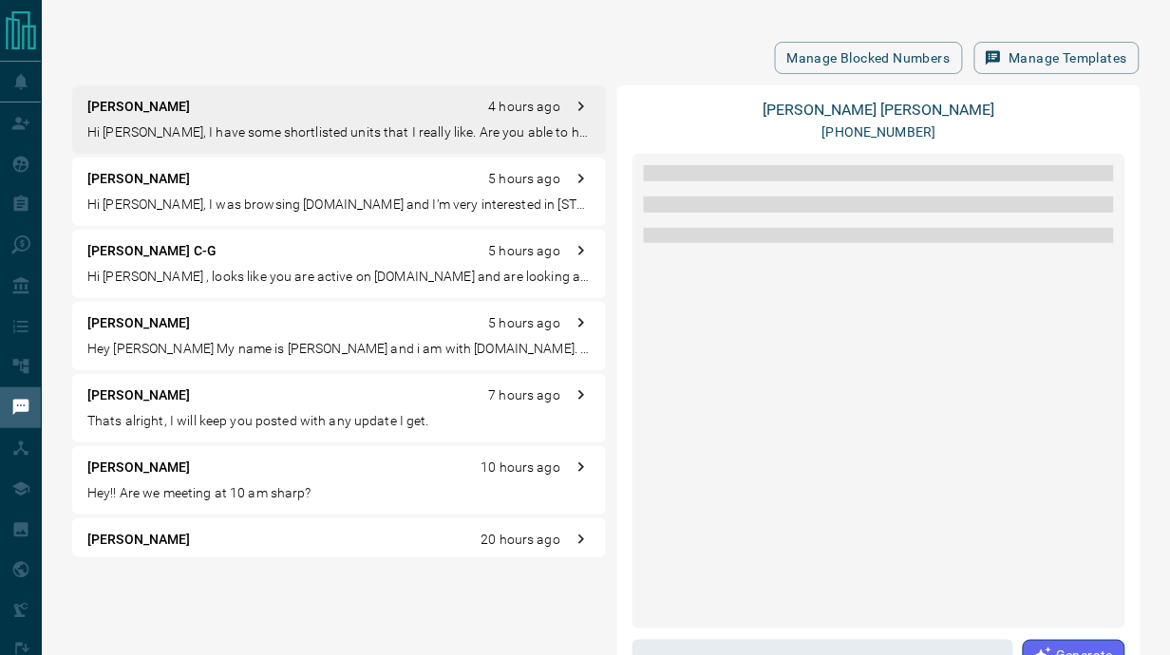
scroll to position [427, 0]
